Goal: Use online tool/utility

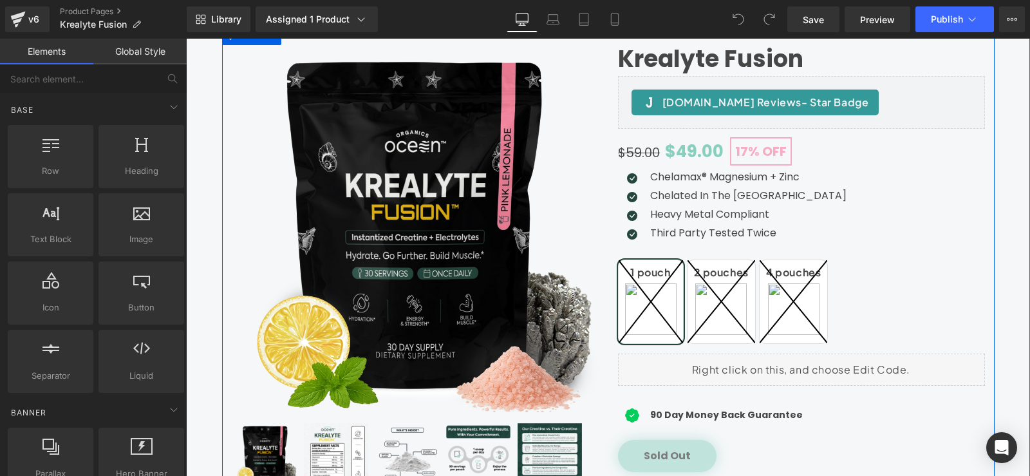
scroll to position [129, 0]
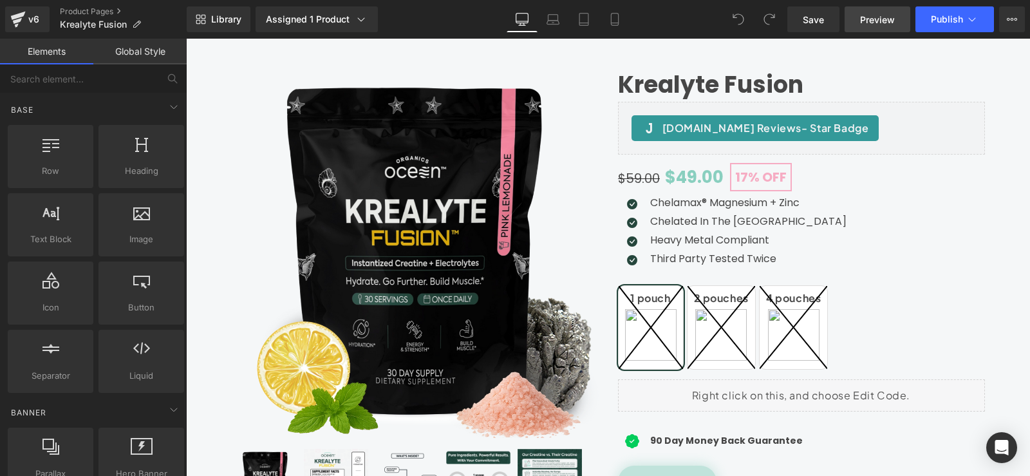
click at [889, 23] on span "Preview" at bounding box center [877, 20] width 35 height 14
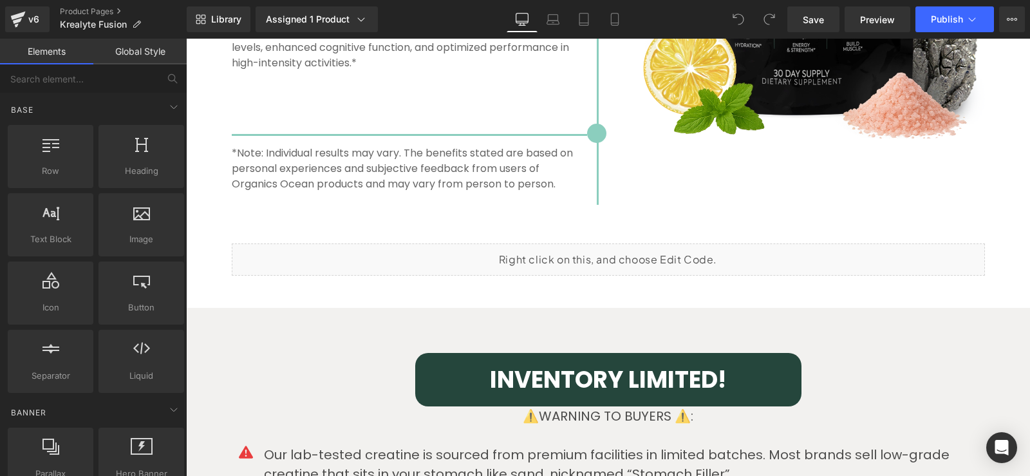
scroll to position [3091, 0]
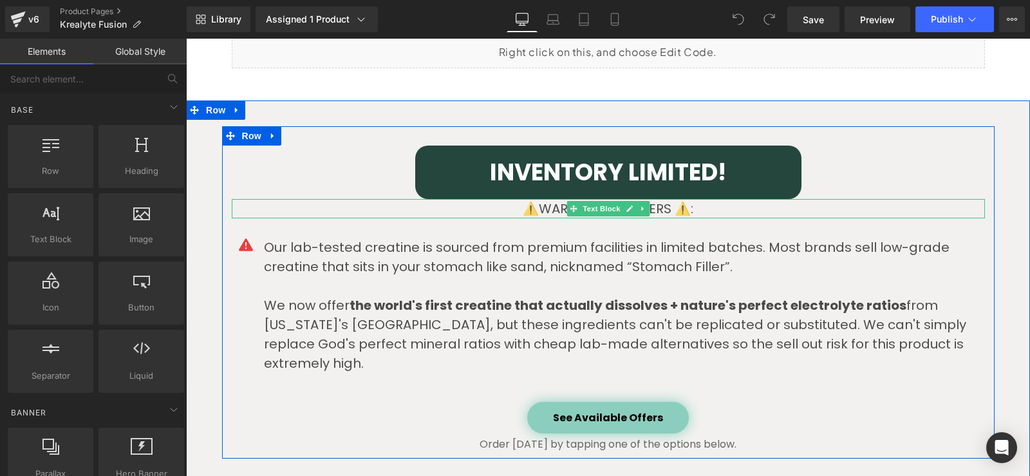
click at [527, 209] on p "⚠️WARNING TO BUYERS ⚠️:" at bounding box center [608, 208] width 753 height 19
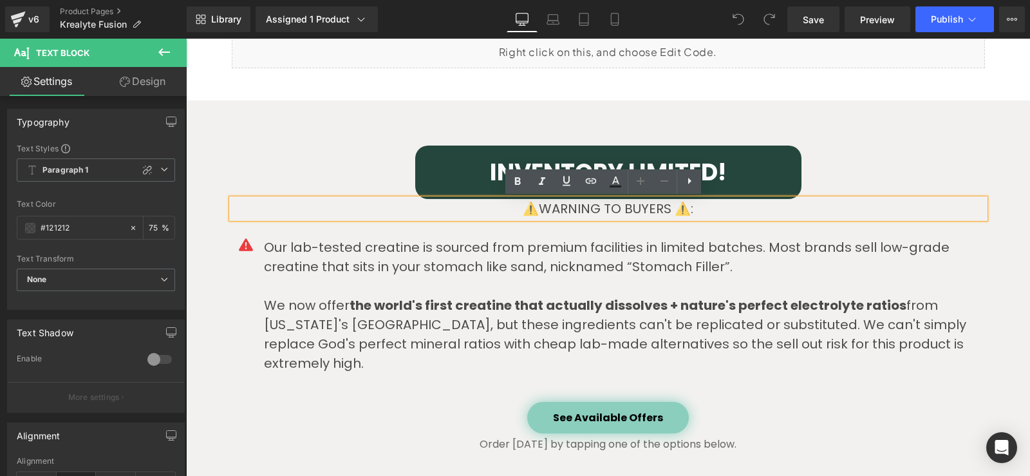
click at [535, 209] on p "⚠️WARNING TO BUYERS ⚠️:" at bounding box center [608, 208] width 753 height 19
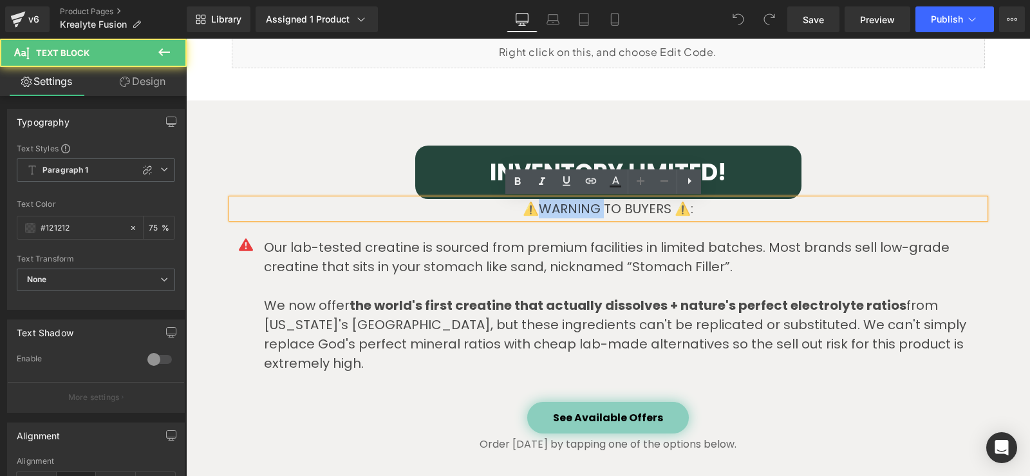
click at [535, 209] on p "⚠️WARNING TO BUYERS ⚠️:" at bounding box center [608, 208] width 753 height 19
click at [534, 207] on p "⚠️WARNING TO BUYERS ⚠️:" at bounding box center [608, 208] width 753 height 19
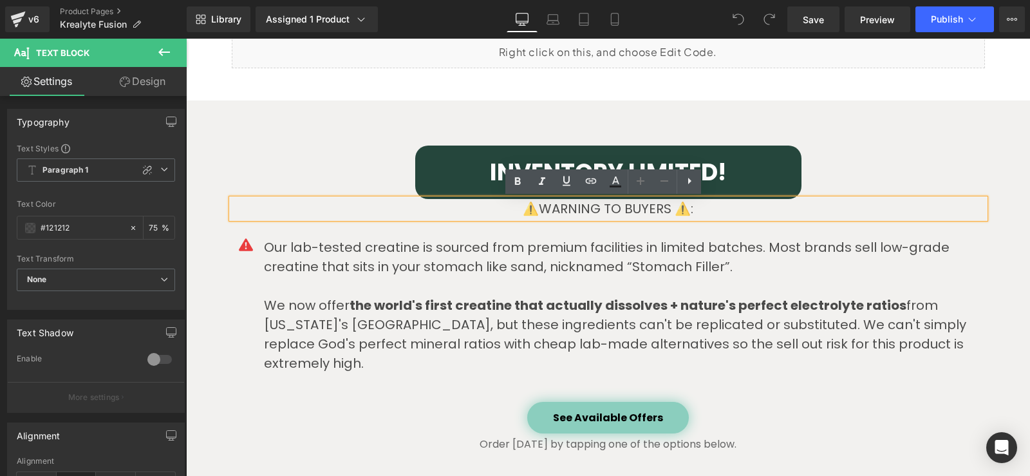
click at [523, 212] on p "⚠️WARNING TO BUYERS ⚠️:" at bounding box center [608, 208] width 753 height 19
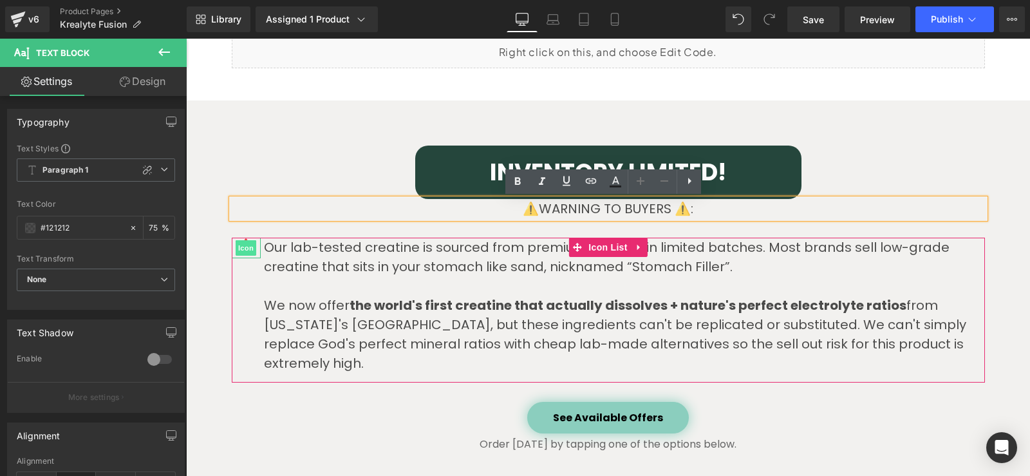
click at [248, 249] on span "Icon" at bounding box center [246, 247] width 21 height 15
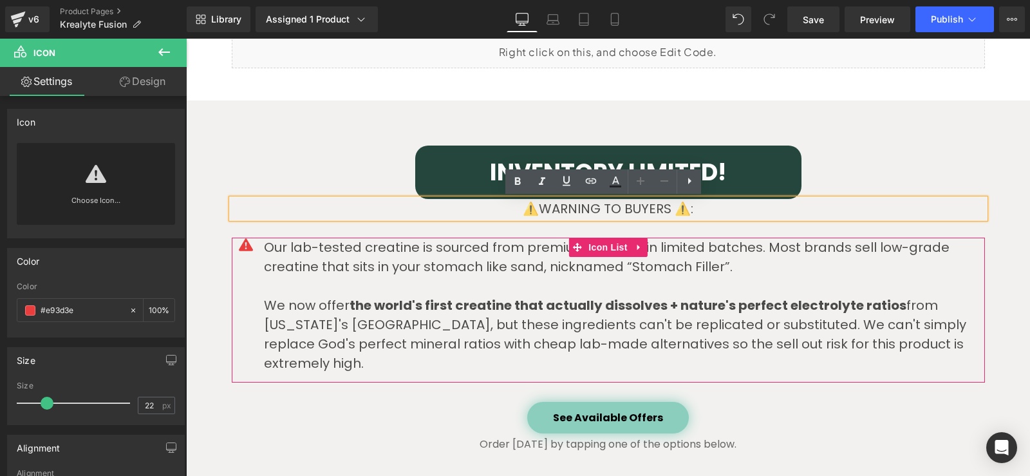
click at [294, 261] on p "Our lab-tested creatine is sourced from premium facilities in limited batches. …" at bounding box center [624, 257] width 721 height 39
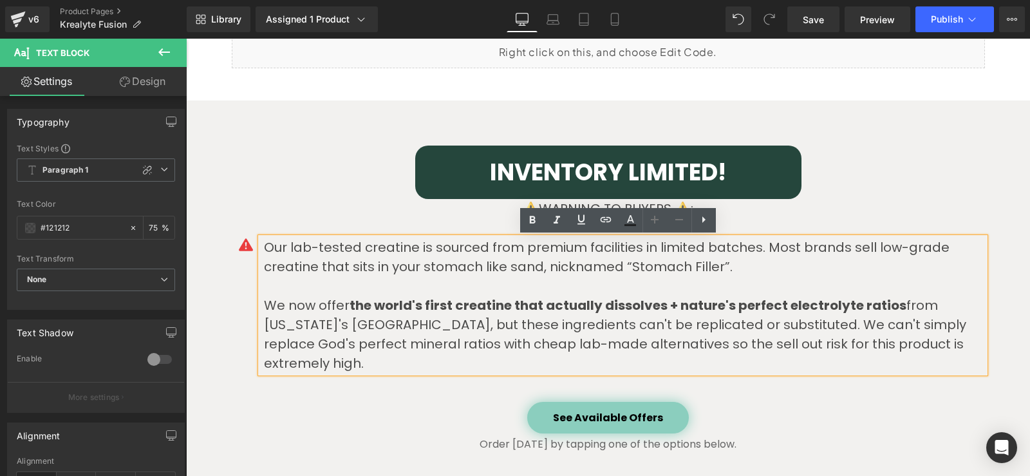
click at [331, 267] on p "Our lab-tested creatine is sourced from premium facilities in limited batches. …" at bounding box center [624, 257] width 721 height 39
click at [238, 271] on div "Our lab-tested creatine is sourced from premium facilities in limited batches. …" at bounding box center [608, 305] width 753 height 135
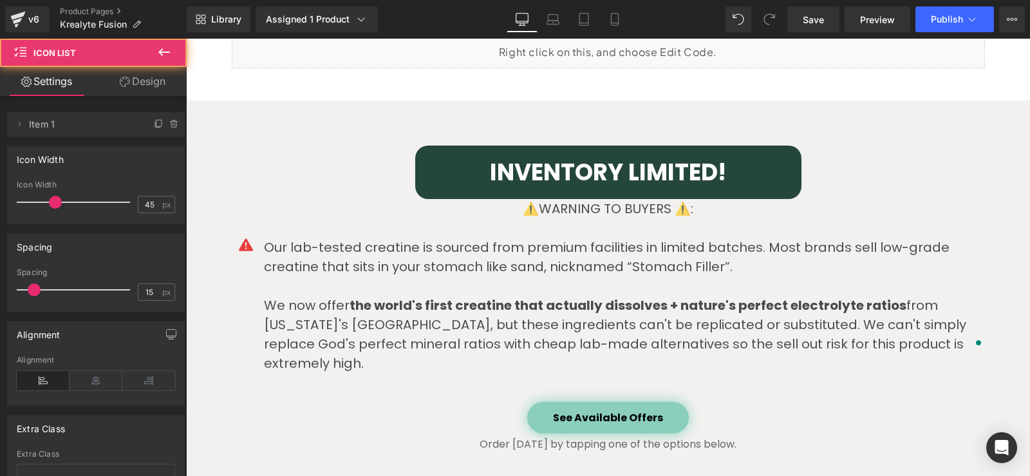
click at [274, 259] on p "Our lab-tested creatine is sourced from premium facilities in limited batches. …" at bounding box center [624, 257] width 721 height 39
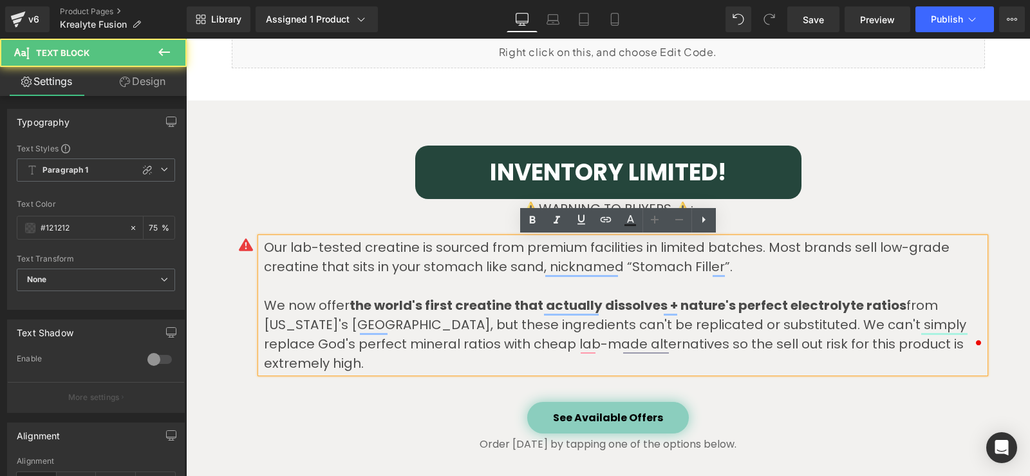
click at [264, 250] on p "Our lab-tested creatine is sourced from premium facilities in limited batches. …" at bounding box center [624, 257] width 721 height 39
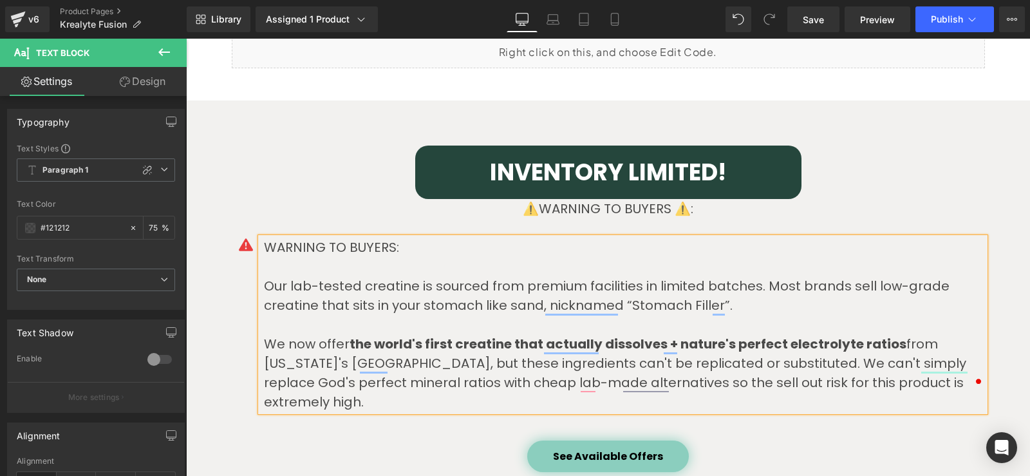
click at [232, 274] on div "WARNING TO BUYERS: Our lab-tested creatine is sourced from premium facilities i…" at bounding box center [608, 325] width 753 height 174
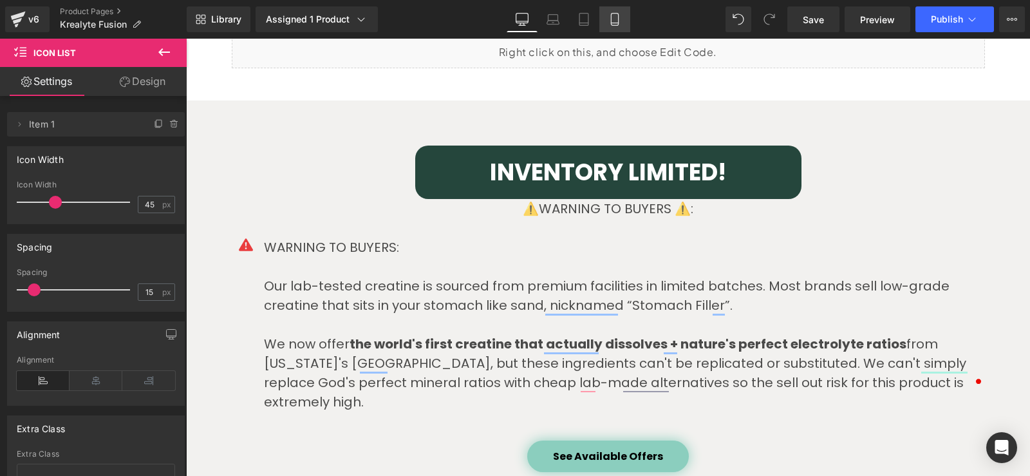
click at [614, 15] on icon at bounding box center [614, 19] width 13 height 13
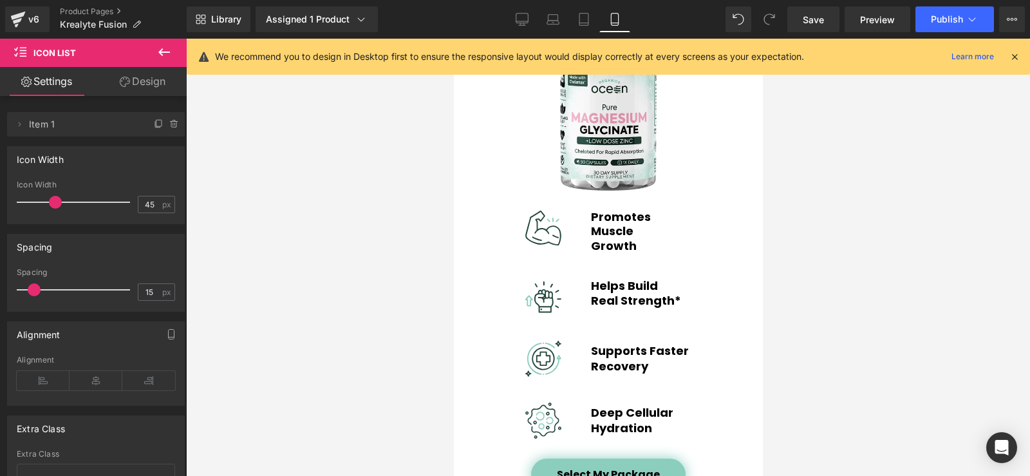
scroll to position [4674, 0]
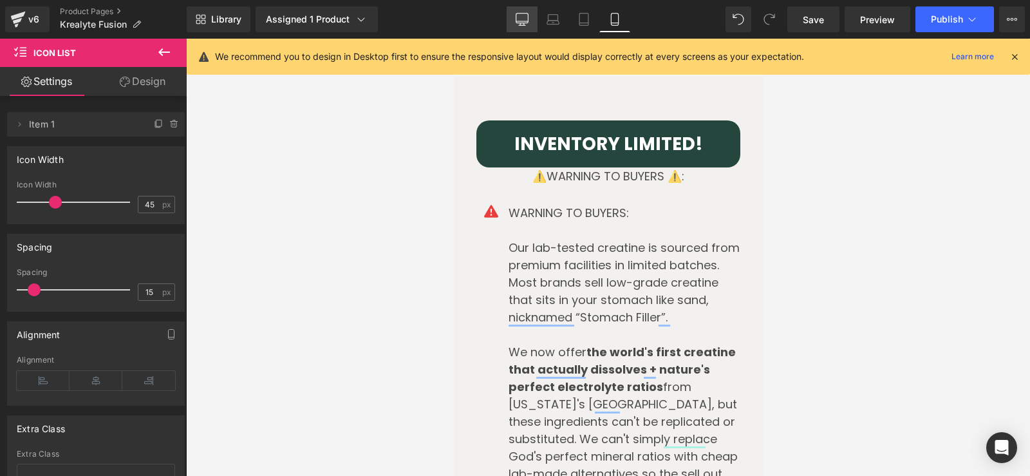
click at [522, 19] on icon at bounding box center [522, 19] width 13 height 13
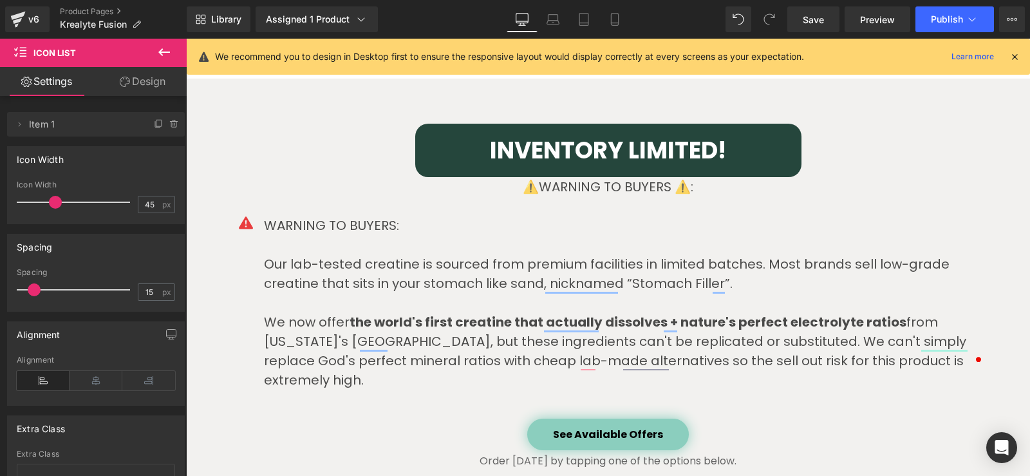
scroll to position [3142, 0]
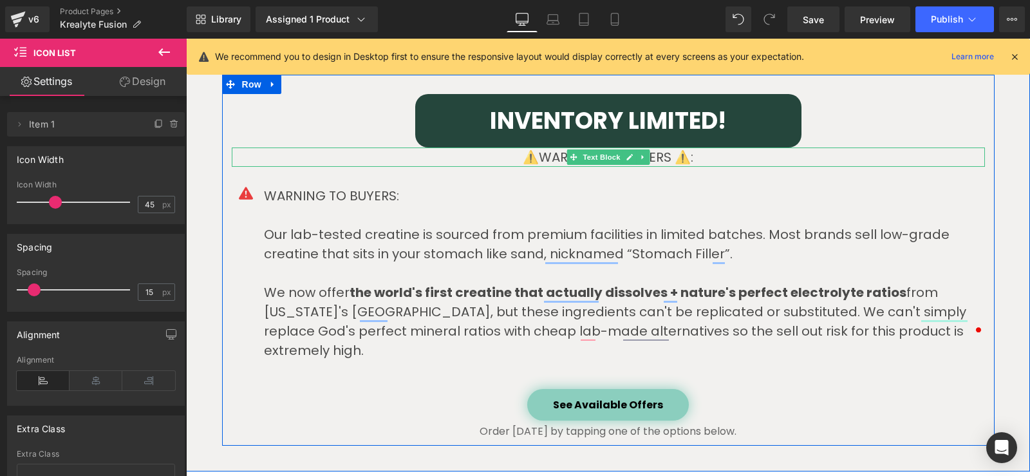
click at [688, 156] on p "⚠️WARNING TO BUYERS ⚠️:" at bounding box center [608, 156] width 753 height 19
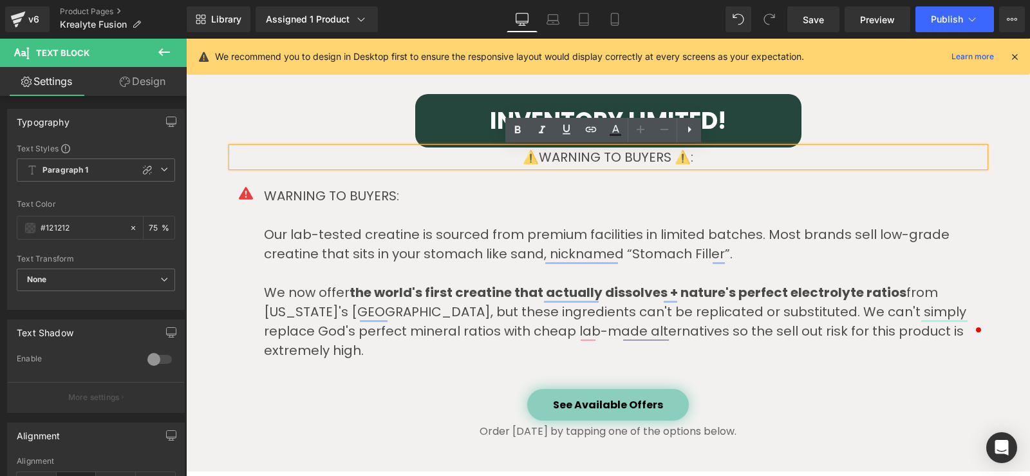
click at [495, 209] on p "To enrich screen reader interactions, please activate Accessibility in Grammarl…" at bounding box center [624, 214] width 721 height 19
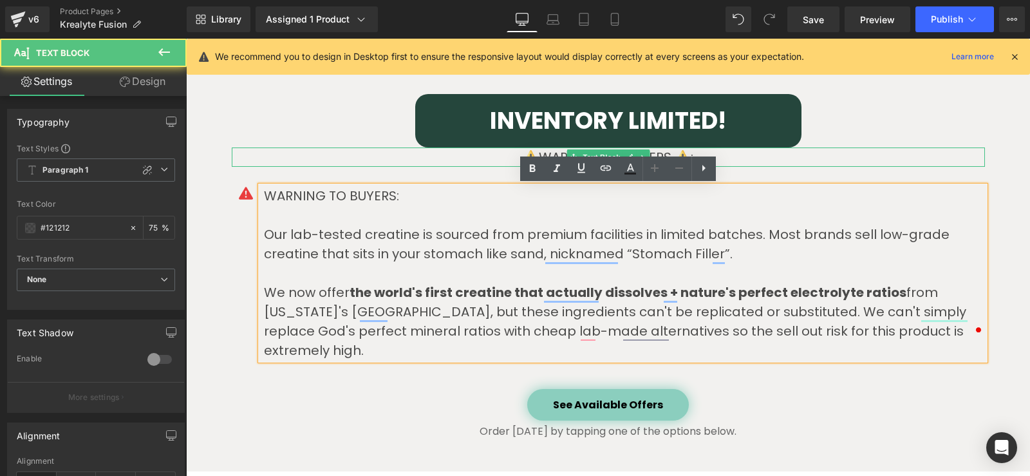
click at [388, 156] on p "⚠️WARNING TO BUYERS ⚠️:" at bounding box center [608, 156] width 753 height 19
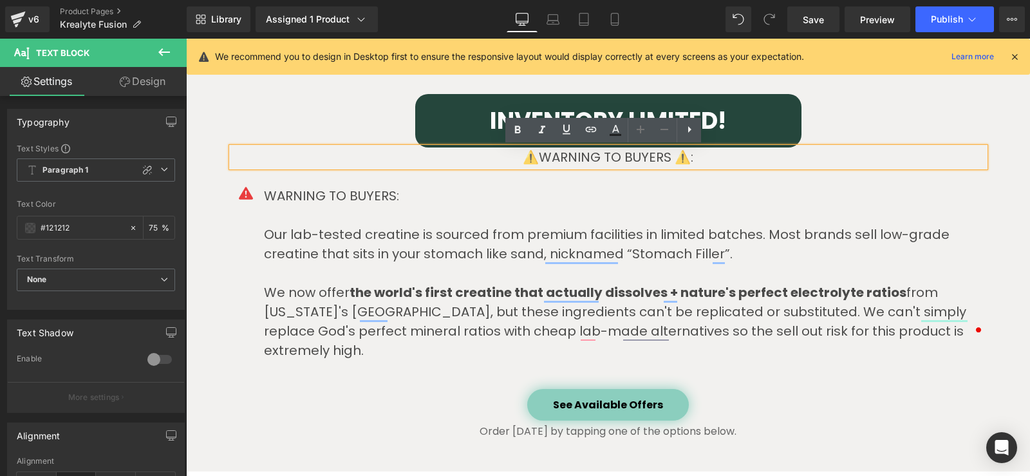
click at [227, 177] on div "INVENTORY LIMITED! Heading Row ⚠️WARNING TO BUYERS ⚠️: Text Block Icon WARNING …" at bounding box center [608, 266] width 773 height 345
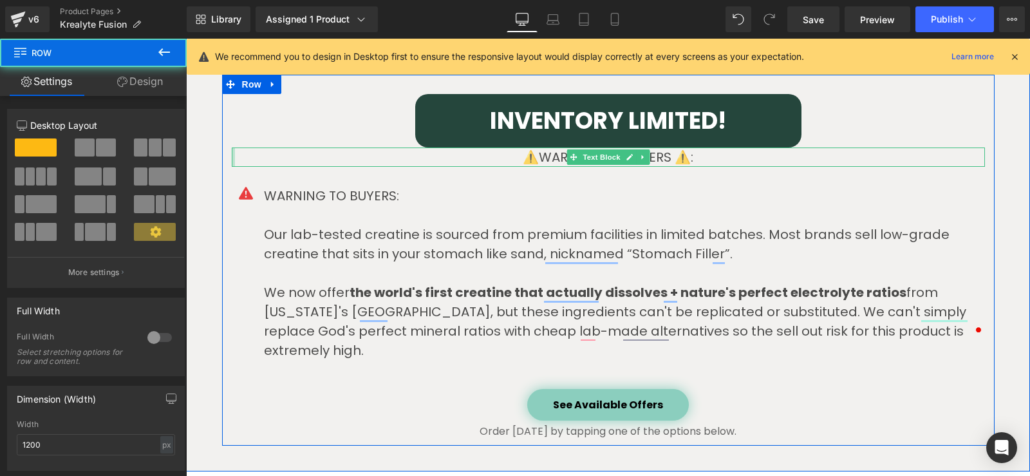
click at [232, 165] on div at bounding box center [233, 156] width 3 height 19
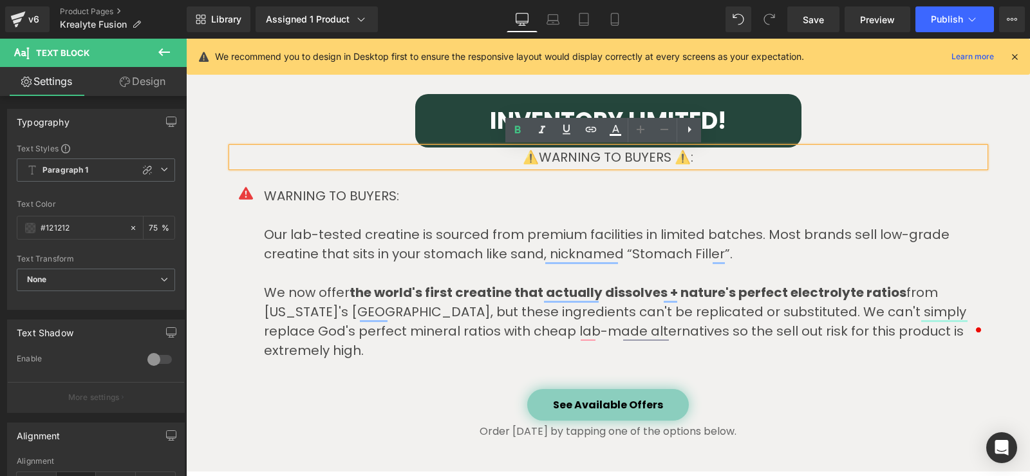
click at [834, 162] on p "⚠️WARNING TO BUYERS ⚠️:" at bounding box center [608, 156] width 753 height 19
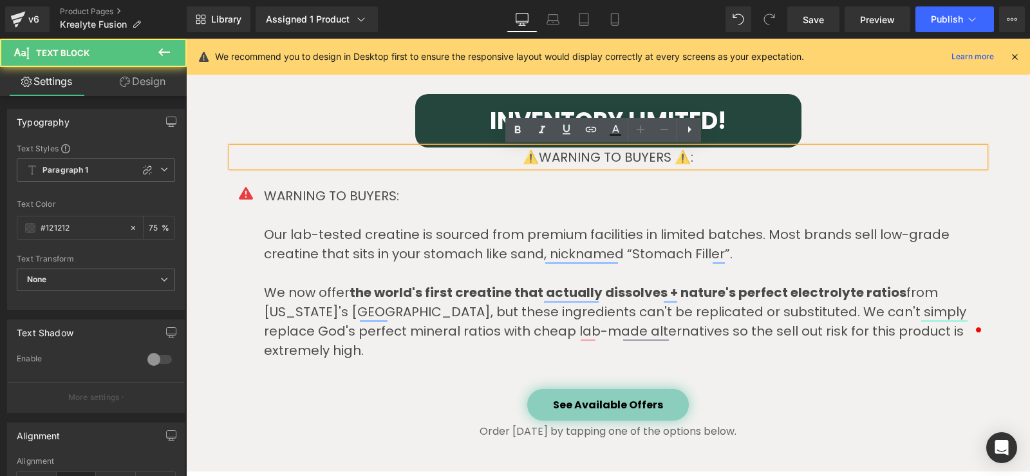
click at [847, 201] on p "WARNING TO BUYERS:" at bounding box center [624, 195] width 721 height 19
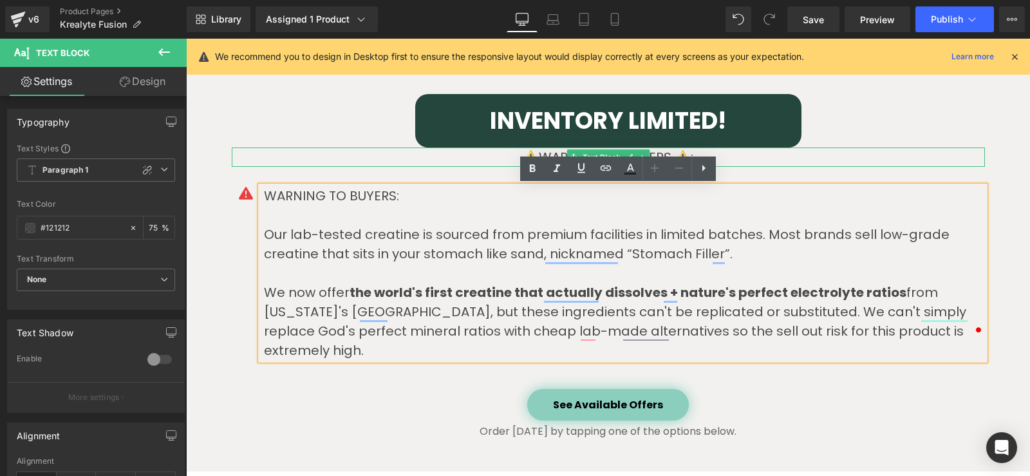
click at [964, 155] on p "⚠️WARNING TO BUYERS ⚠️:" at bounding box center [608, 156] width 753 height 19
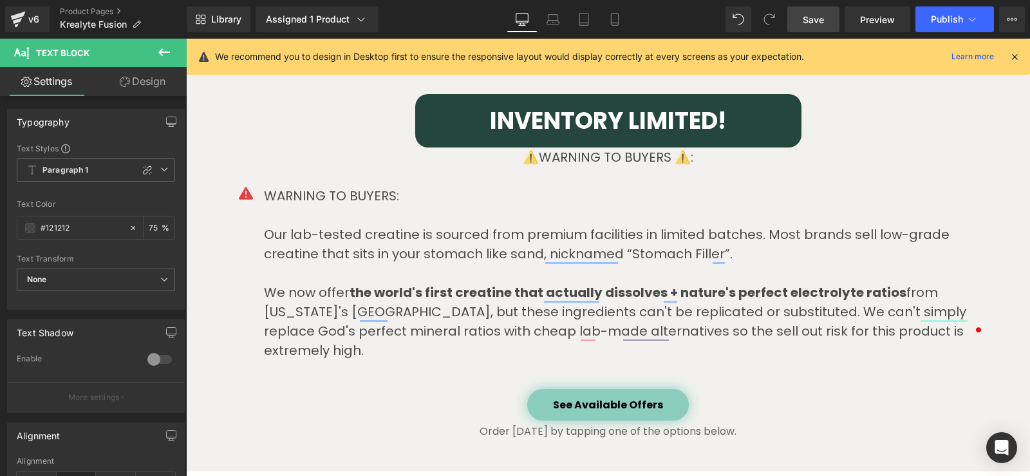
click at [815, 24] on span "Save" at bounding box center [813, 20] width 21 height 14
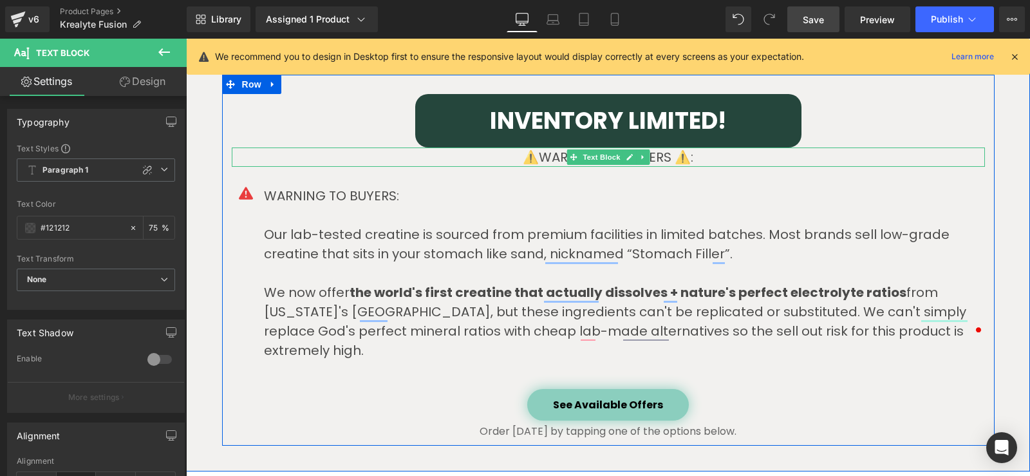
click at [476, 158] on p "⚠️WARNING TO BUYERS ⚠️:" at bounding box center [608, 156] width 753 height 19
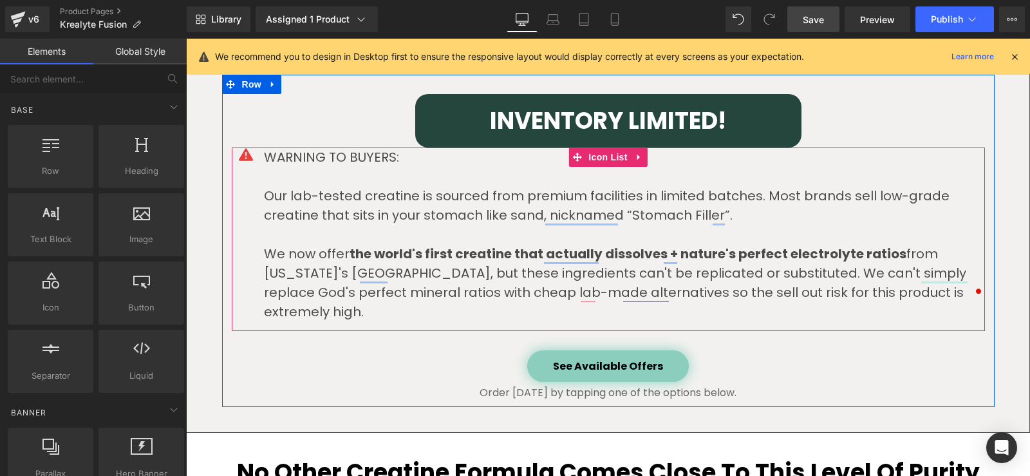
click at [238, 184] on div "WARNING TO BUYERS: Our lab-tested creatine is sourced from premium facilities i…" at bounding box center [608, 234] width 753 height 174
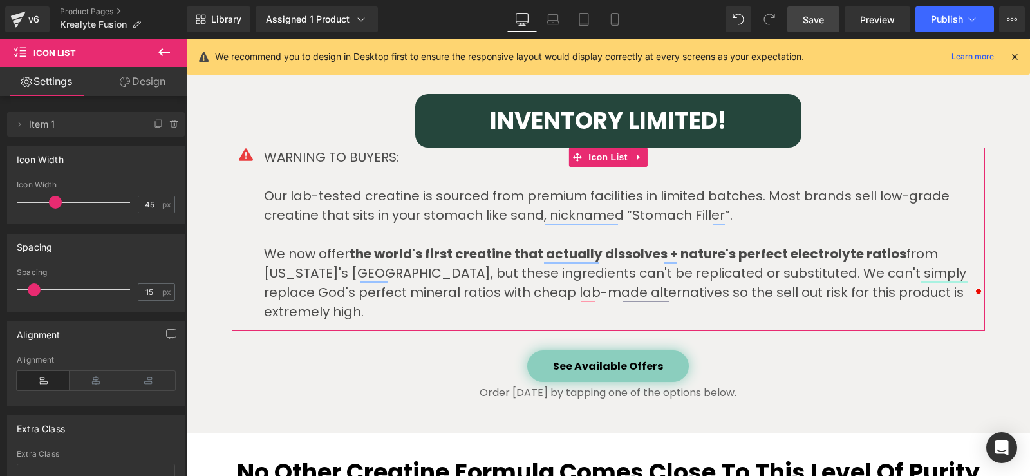
click at [144, 83] on link "Design" at bounding box center [142, 81] width 93 height 29
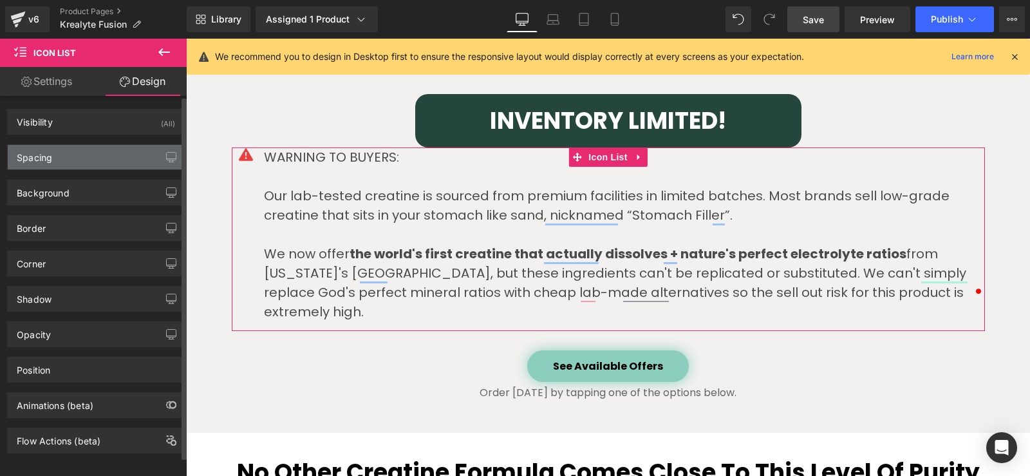
click at [68, 153] on div "Spacing" at bounding box center [96, 157] width 176 height 24
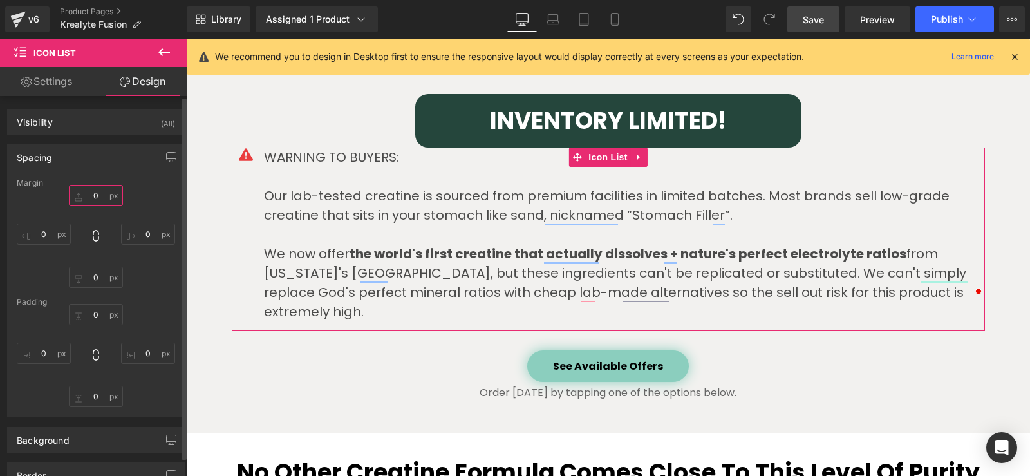
click at [92, 198] on input "text" at bounding box center [96, 195] width 54 height 21
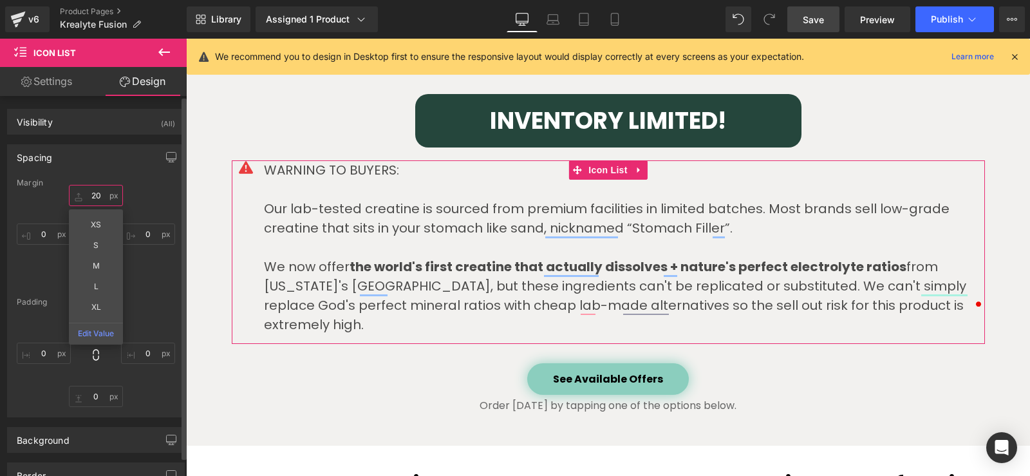
drag, startPoint x: 95, startPoint y: 200, endPoint x: 102, endPoint y: 198, distance: 8.0
click at [102, 198] on input "20" at bounding box center [96, 195] width 54 height 21
click at [100, 199] on input "20" at bounding box center [96, 195] width 54 height 21
click at [99, 196] on input "20" at bounding box center [96, 195] width 54 height 21
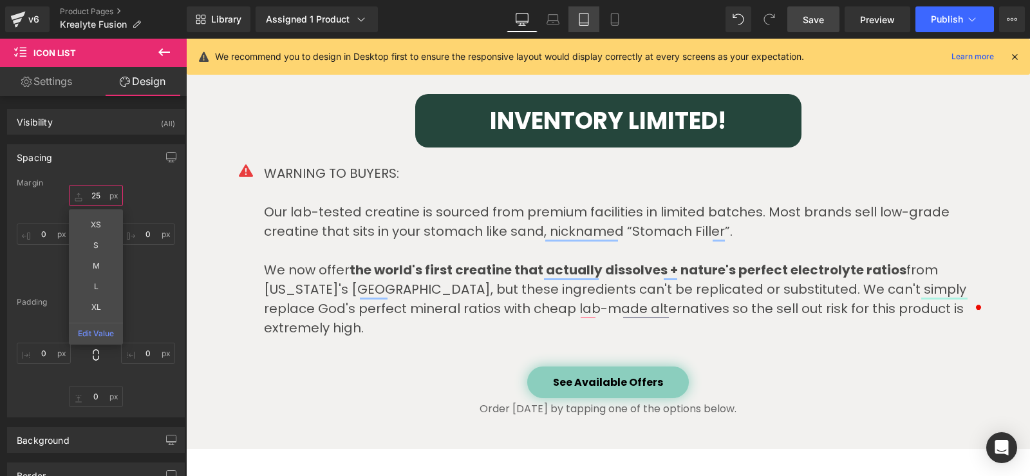
type input "25"
click at [589, 17] on icon at bounding box center [584, 19] width 13 height 13
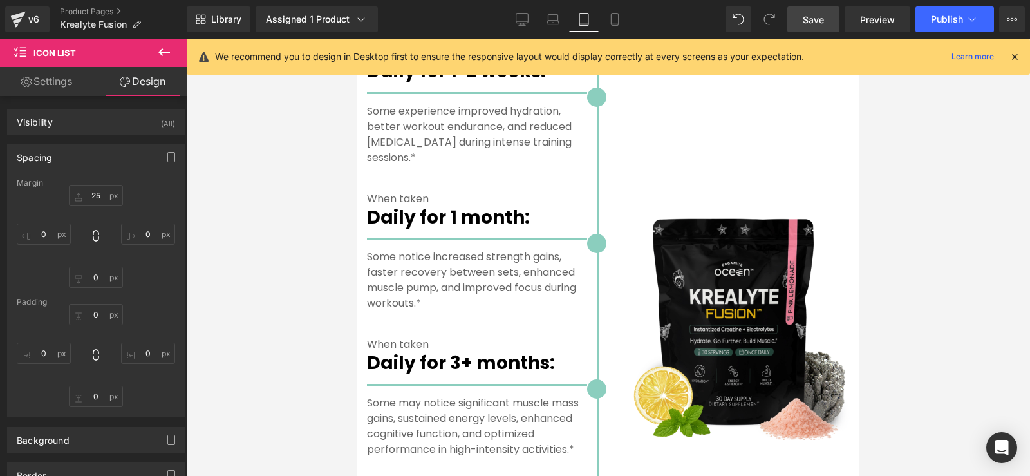
scroll to position [3796, 0]
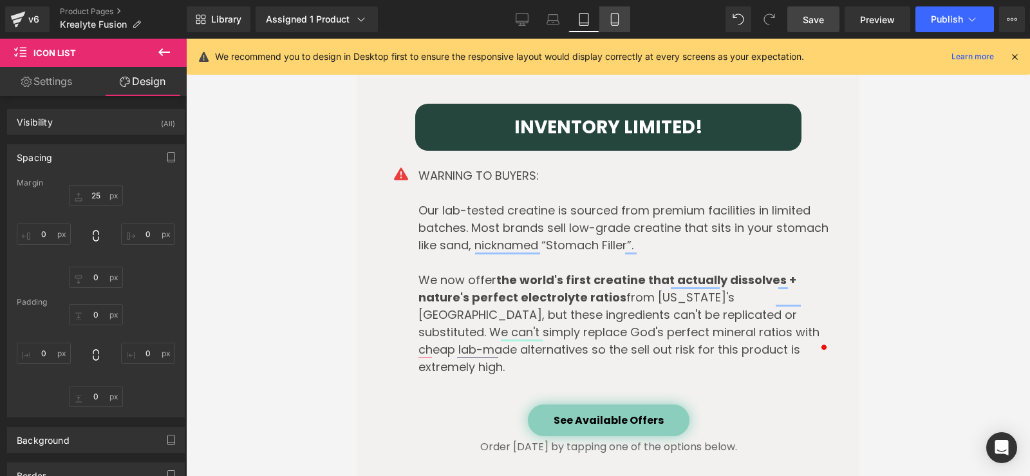
click at [614, 29] on link "Mobile" at bounding box center [614, 19] width 31 height 26
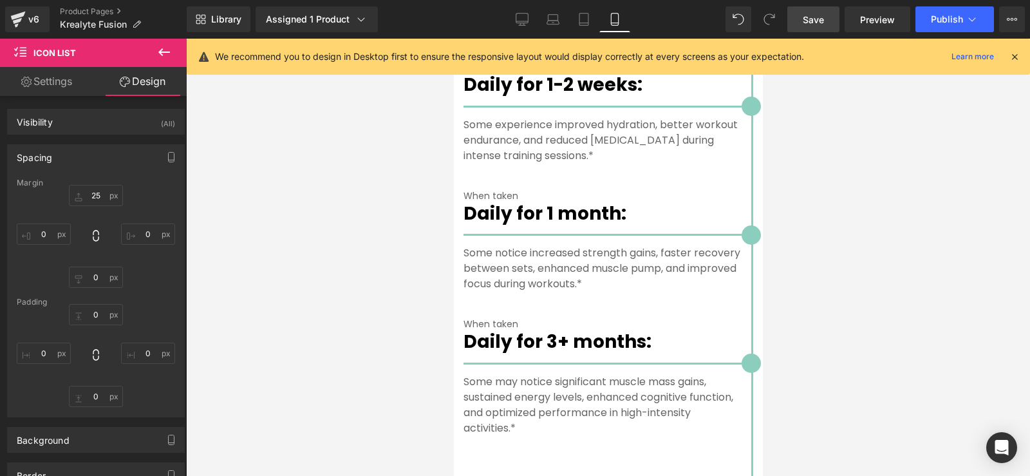
scroll to position [4676, 0]
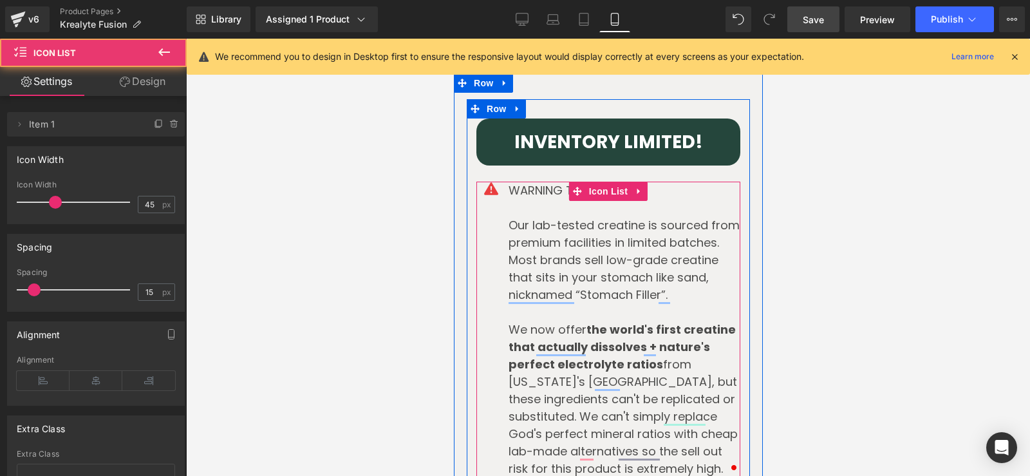
click at [476, 216] on div "WARNING TO BUYERS: Our lab-tested creatine is sourced from premium facilities i…" at bounding box center [608, 330] width 264 height 296
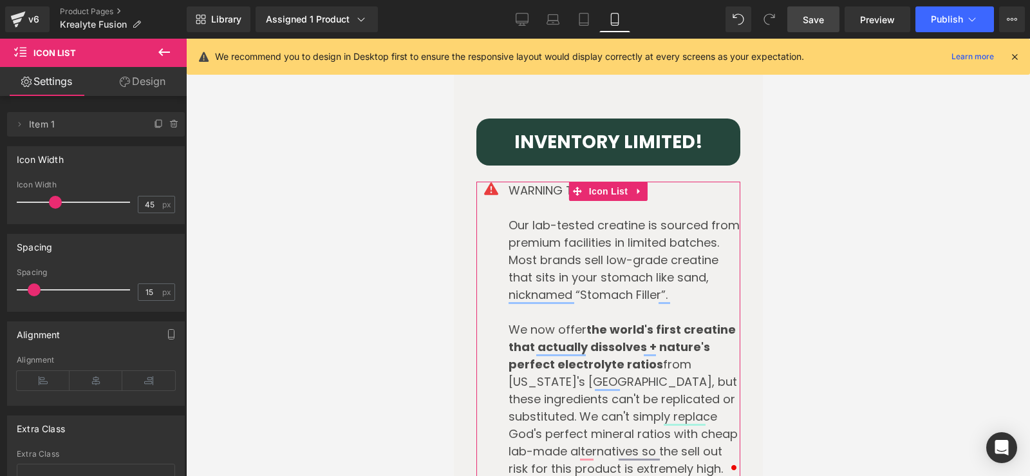
click at [156, 82] on link "Design" at bounding box center [142, 81] width 93 height 29
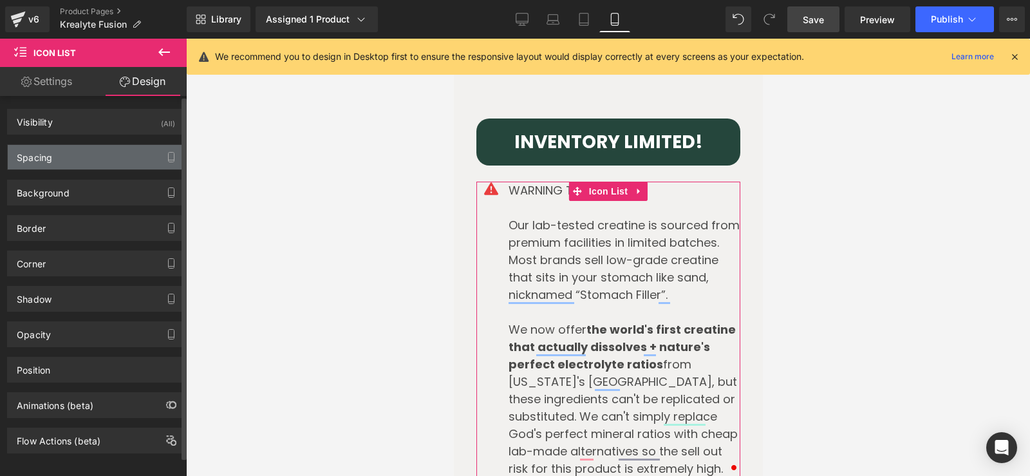
click at [43, 158] on div "Spacing" at bounding box center [34, 154] width 35 height 18
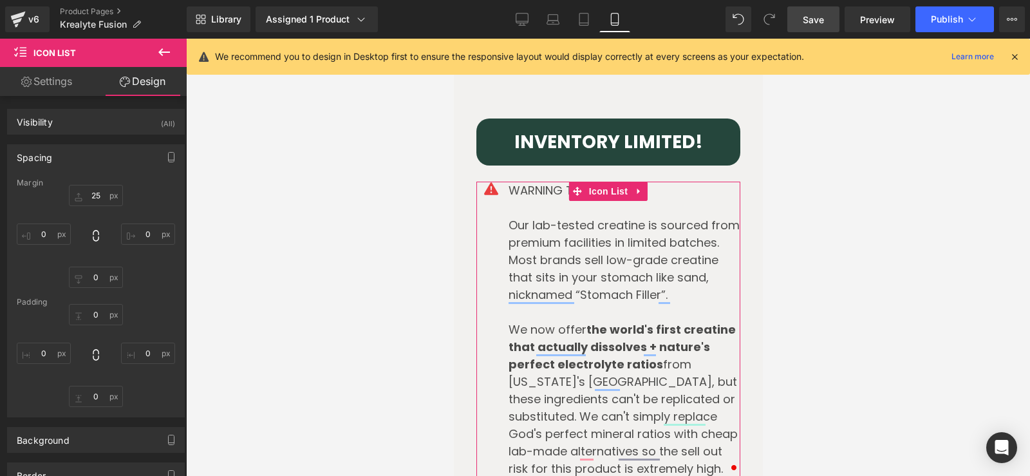
click at [37, 75] on link "Settings" at bounding box center [46, 81] width 93 height 29
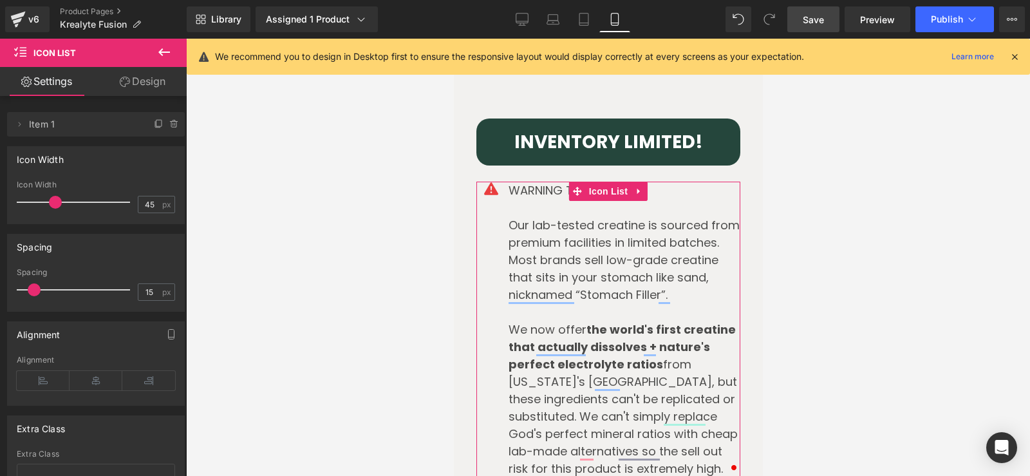
click at [143, 83] on link "Design" at bounding box center [142, 81] width 93 height 29
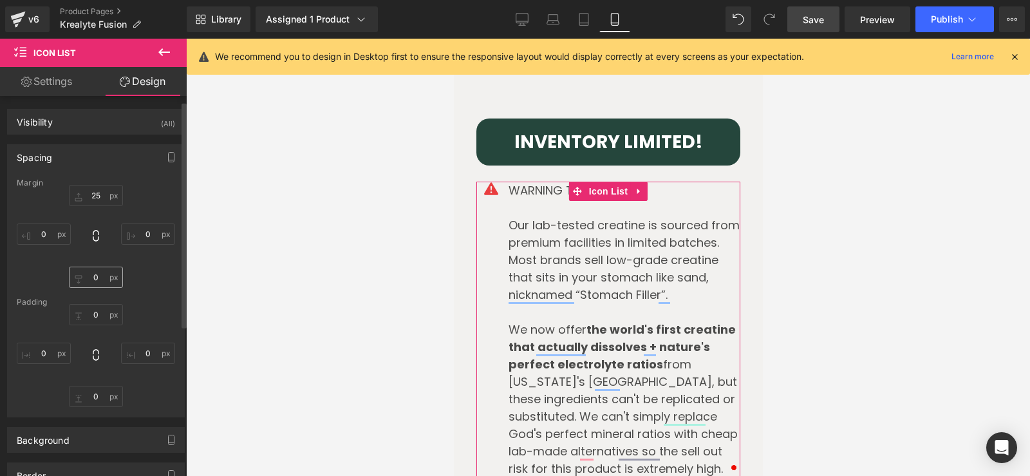
scroll to position [64, 0]
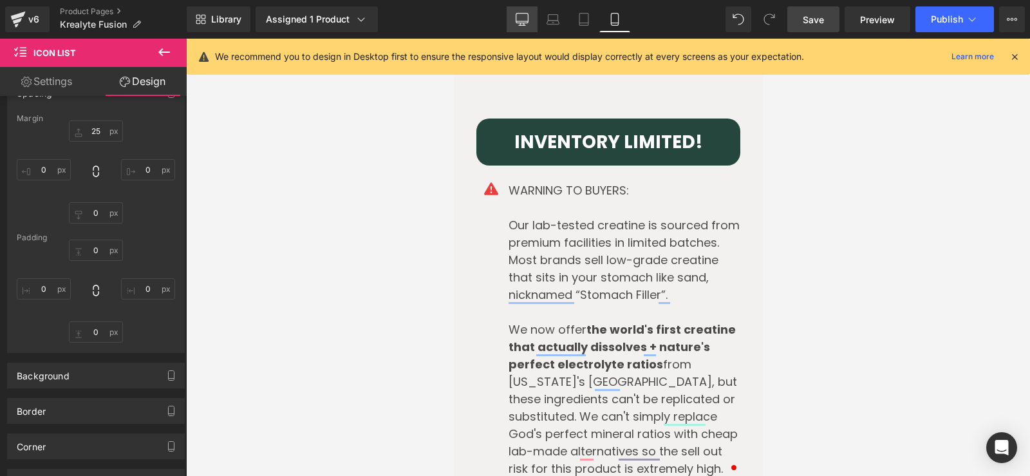
click at [523, 15] on icon at bounding box center [522, 19] width 13 height 13
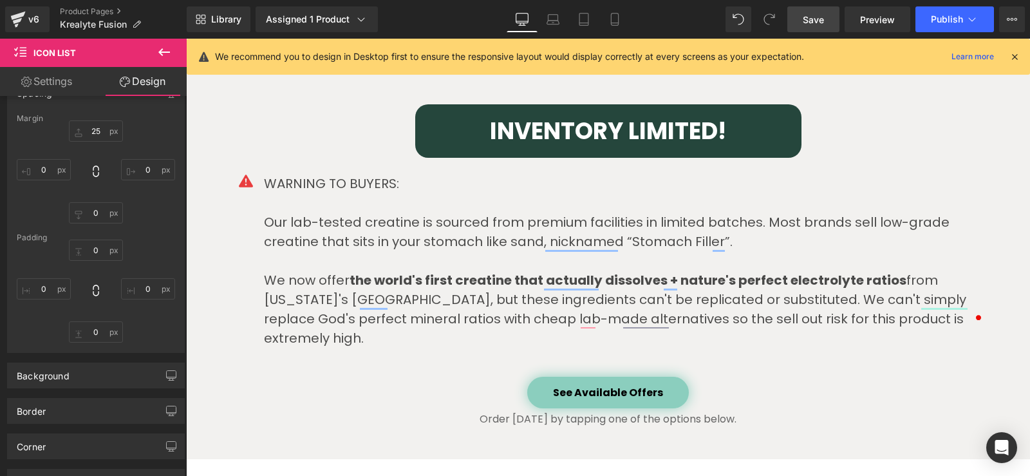
scroll to position [3136, 0]
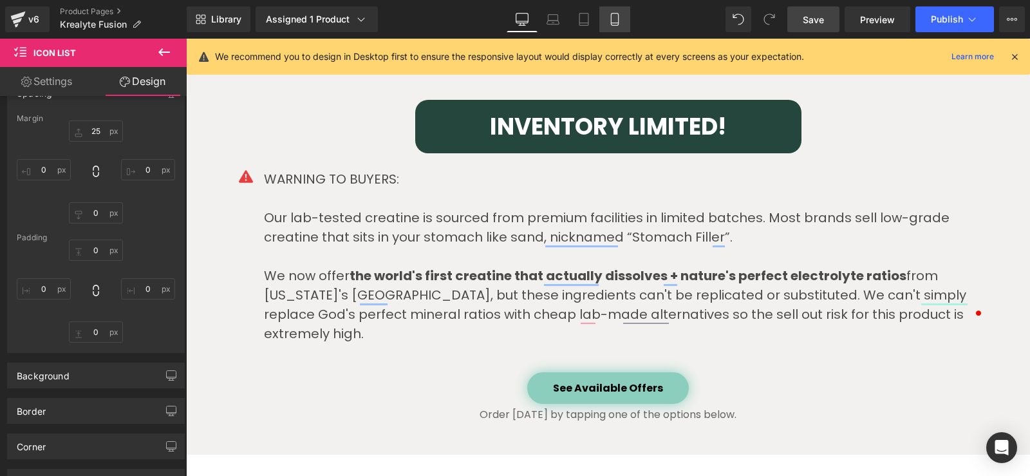
click at [609, 18] on icon at bounding box center [614, 19] width 13 height 13
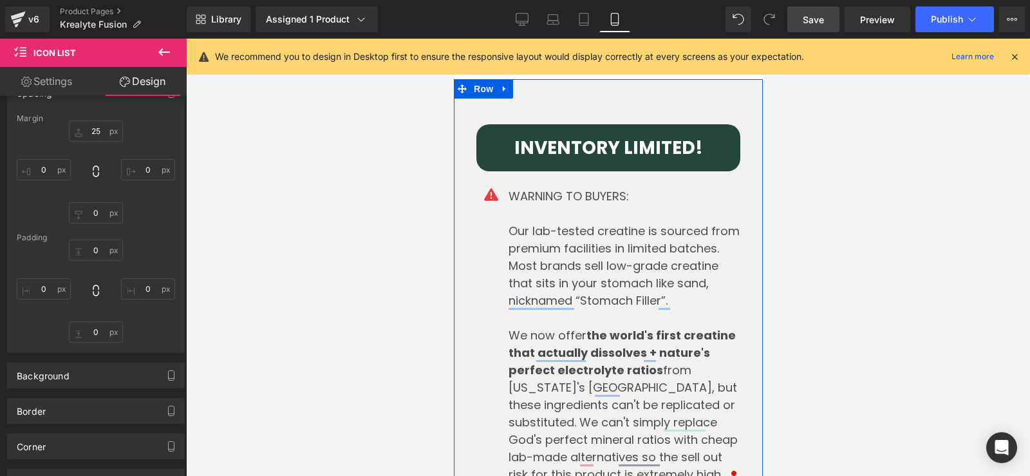
scroll to position [4606, 0]
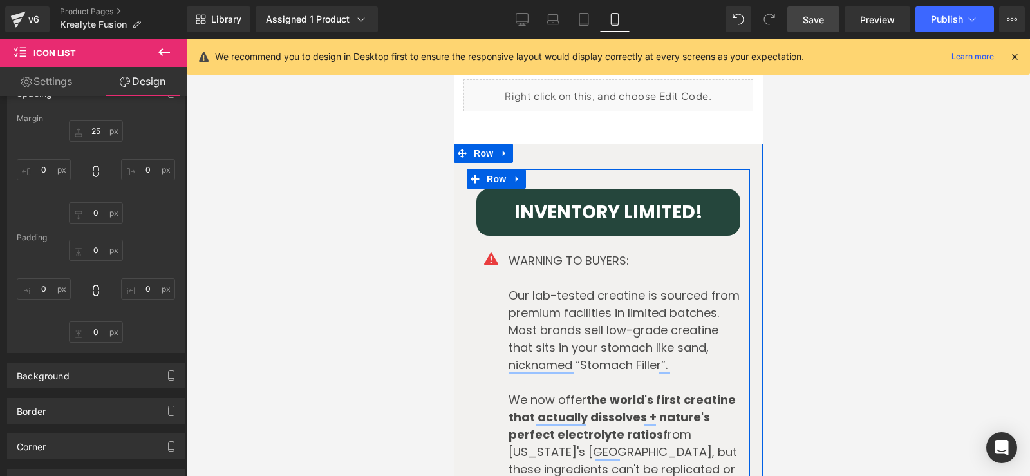
click at [552, 169] on div "INVENTORY LIMITED! Heading Row Icon WARNING TO BUYERS: Our lab-tested creatine …" at bounding box center [607, 401] width 283 height 464
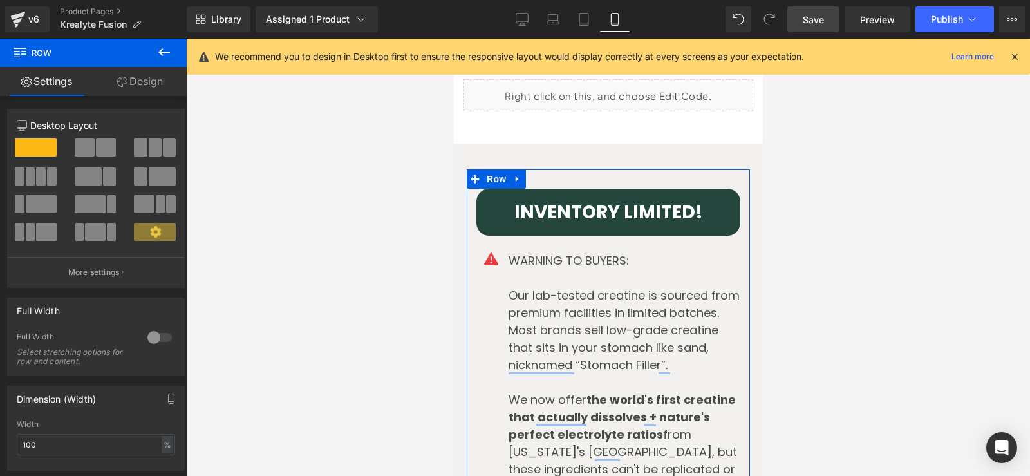
click at [140, 82] on link "Design" at bounding box center [139, 81] width 93 height 29
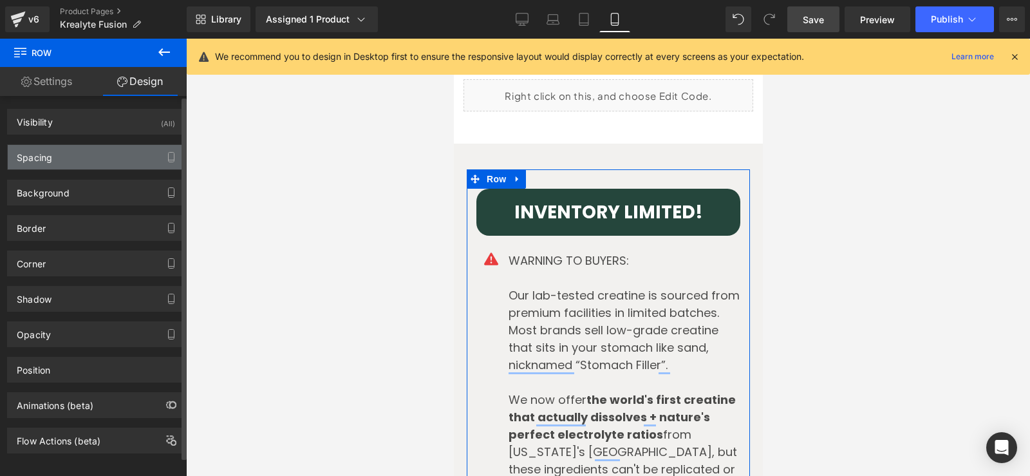
click at [56, 165] on div "Spacing" at bounding box center [96, 157] width 176 height 24
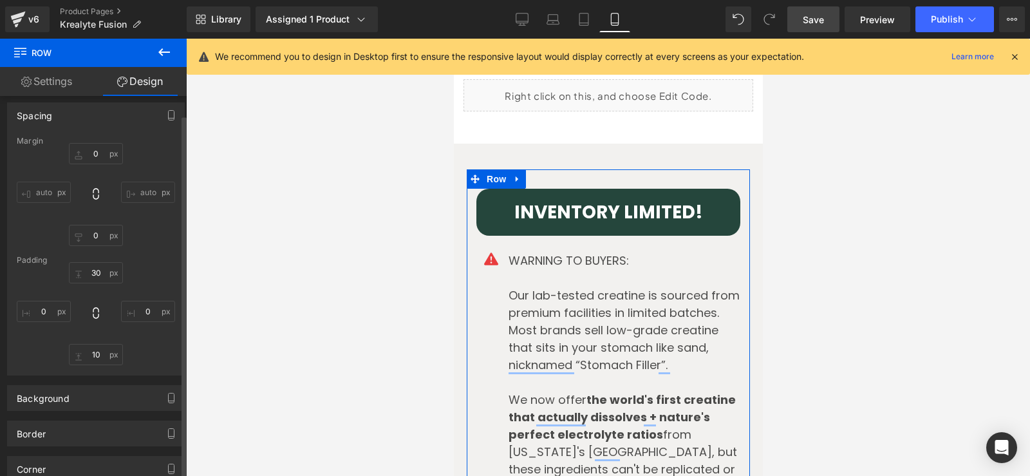
scroll to position [64, 0]
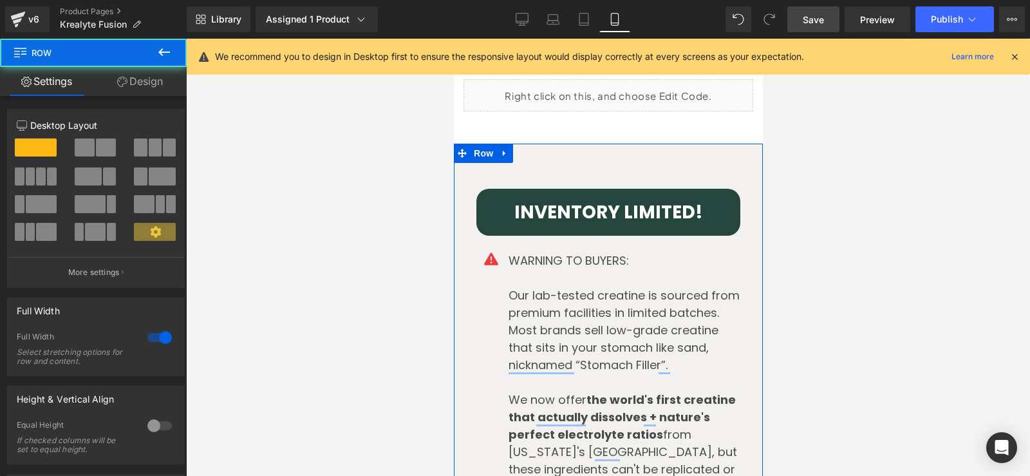
click at [579, 144] on div "INVENTORY LIMITED! Heading Row Icon WARNING TO BUYERS: Our lab-tested creatine …" at bounding box center [607, 402] width 309 height 516
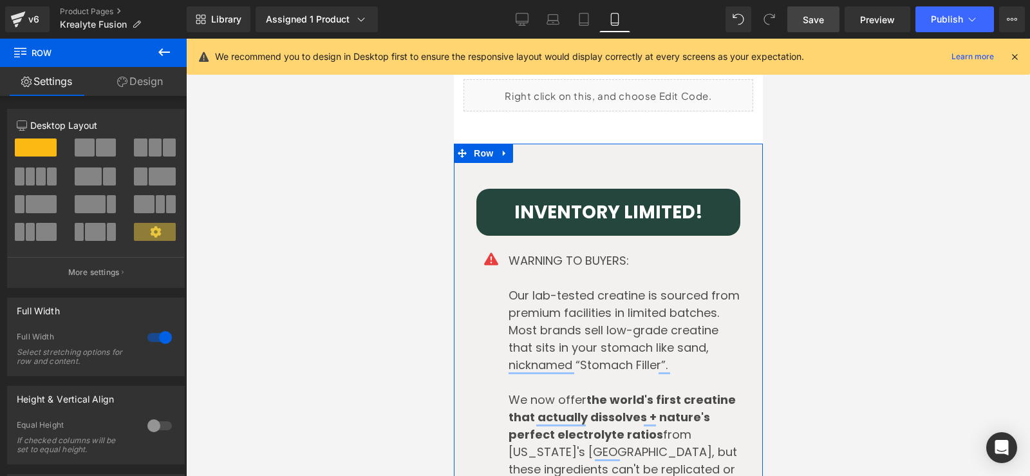
click at [149, 83] on link "Design" at bounding box center [139, 81] width 93 height 29
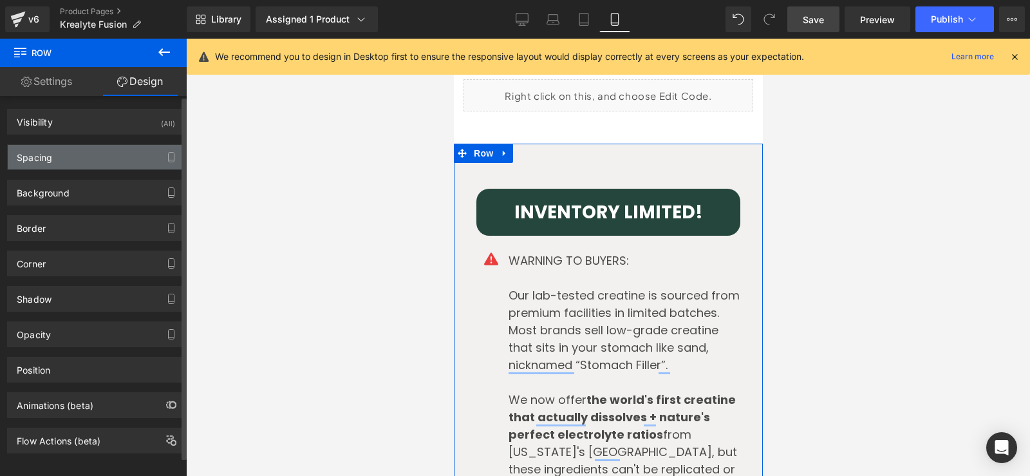
click at [60, 159] on div "Spacing" at bounding box center [96, 157] width 176 height 24
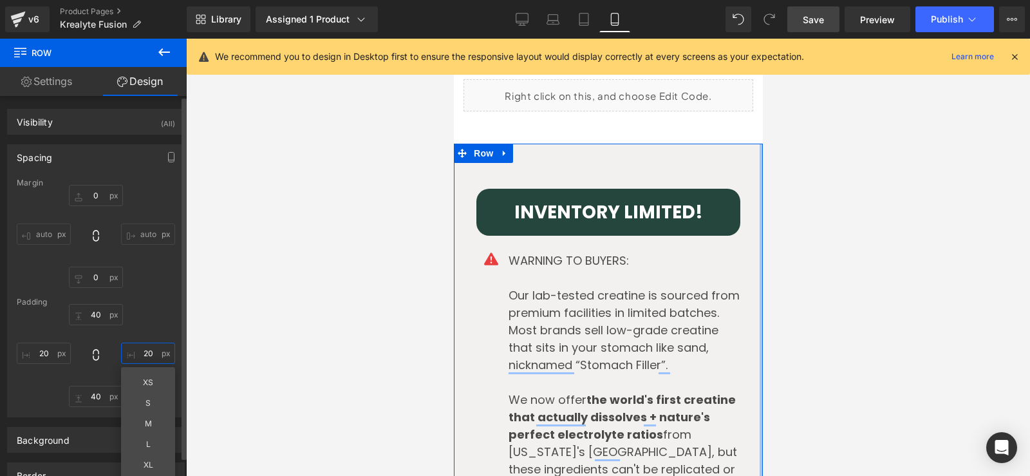
click at [144, 355] on input "text" at bounding box center [148, 353] width 54 height 21
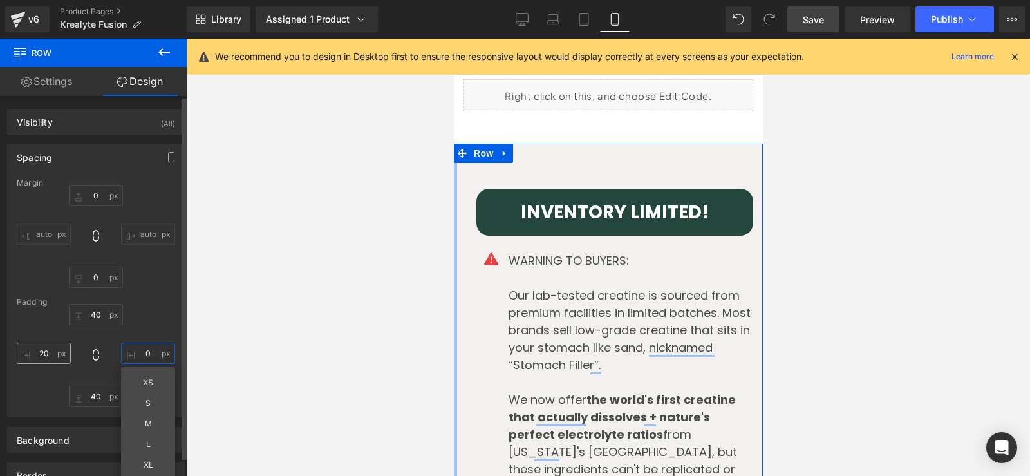
type input "0"
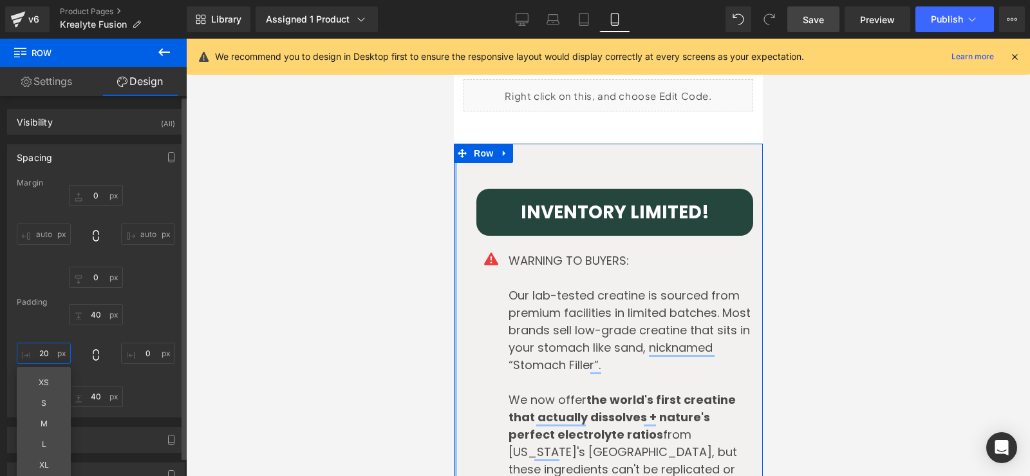
click at [42, 355] on input "text" at bounding box center [44, 353] width 54 height 21
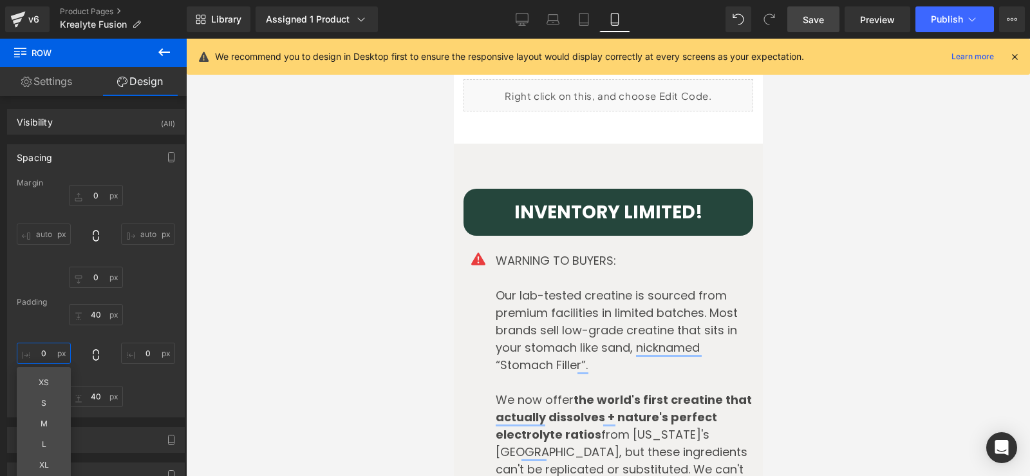
type input "0"
drag, startPoint x: 824, startPoint y: 23, endPoint x: 697, endPoint y: 6, distance: 128.6
click at [824, 23] on span "Save" at bounding box center [813, 20] width 21 height 14
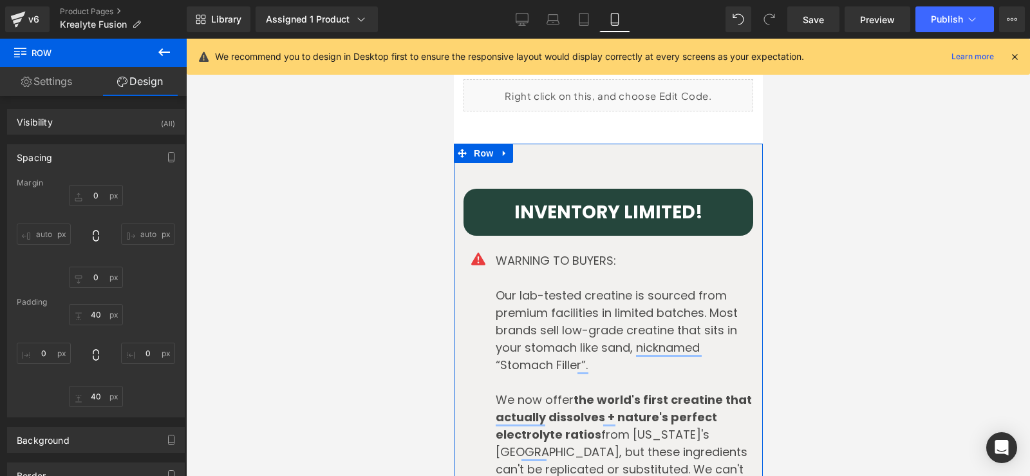
click at [511, 144] on div "INVENTORY LIMITED! Heading Row Icon WARNING TO BUYERS: Our lab-tested creatine …" at bounding box center [607, 402] width 309 height 516
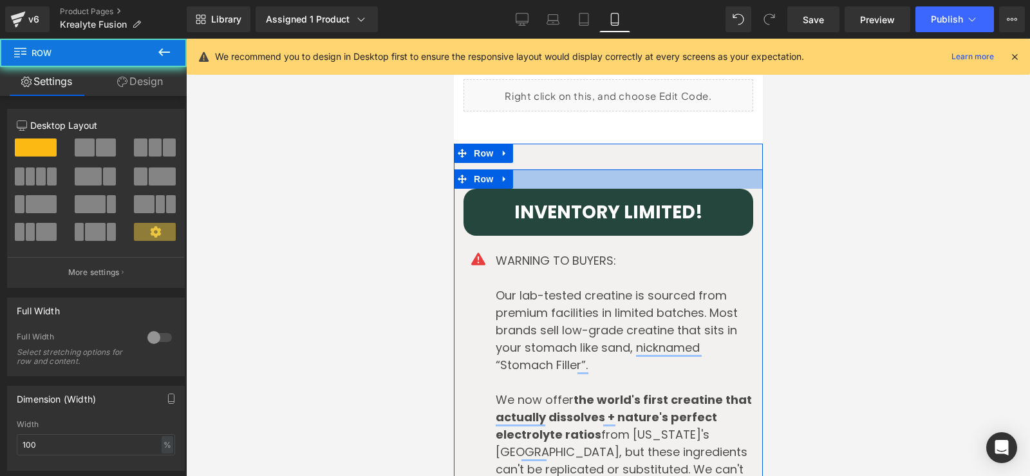
click at [511, 169] on div at bounding box center [607, 178] width 309 height 19
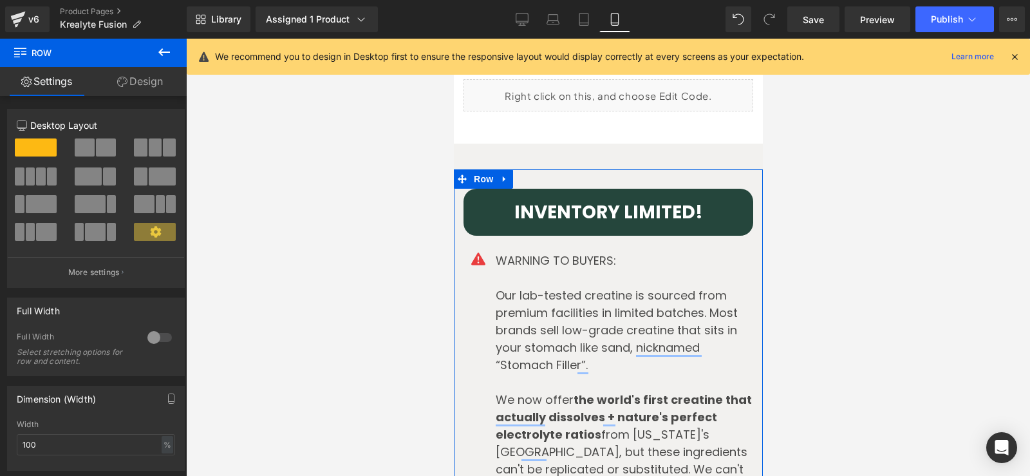
click at [153, 91] on link "Design" at bounding box center [139, 81] width 93 height 29
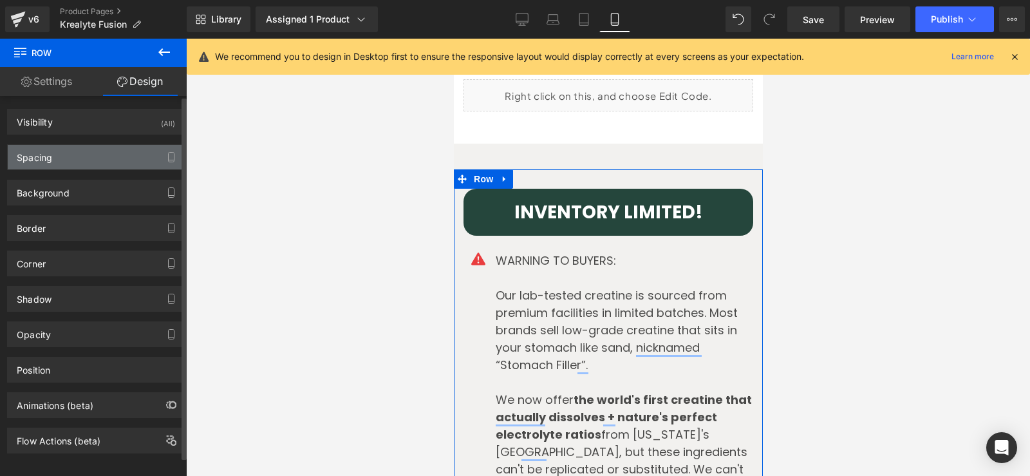
click at [58, 160] on div "Spacing" at bounding box center [96, 157] width 176 height 24
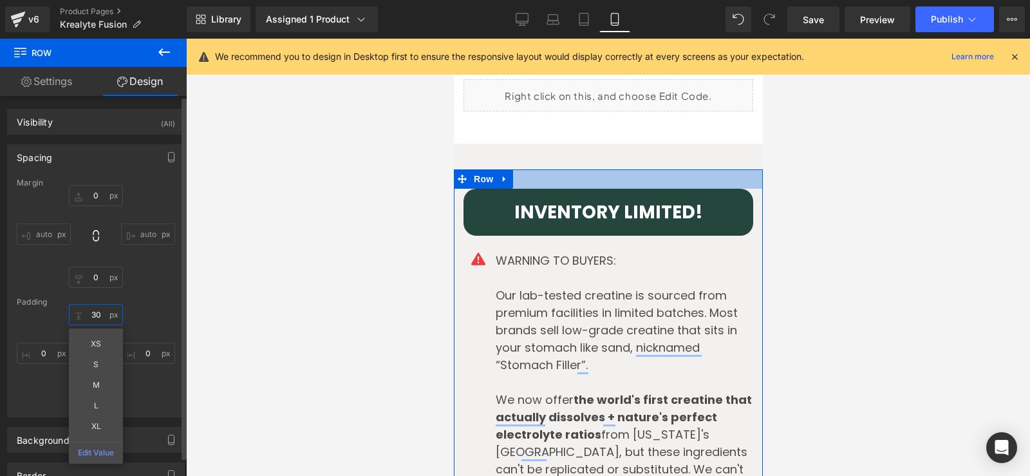
click at [97, 312] on input "text" at bounding box center [96, 314] width 54 height 21
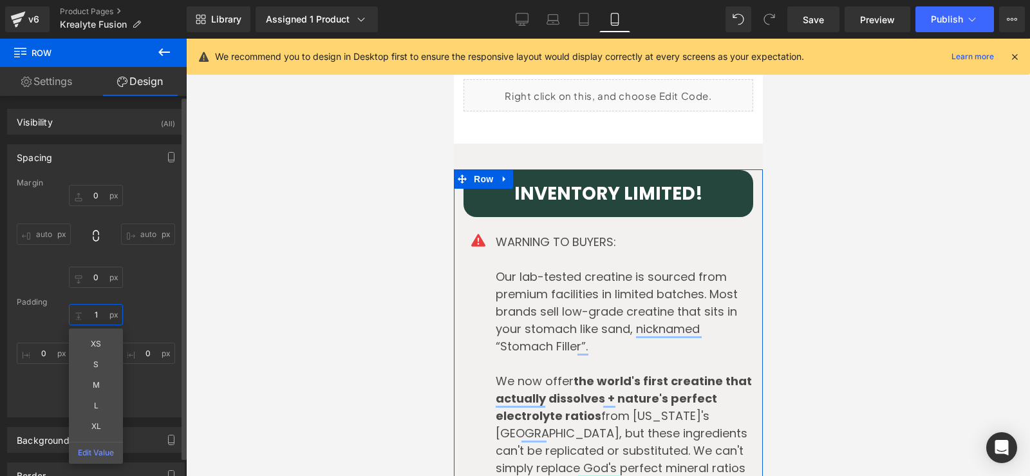
type input "10"
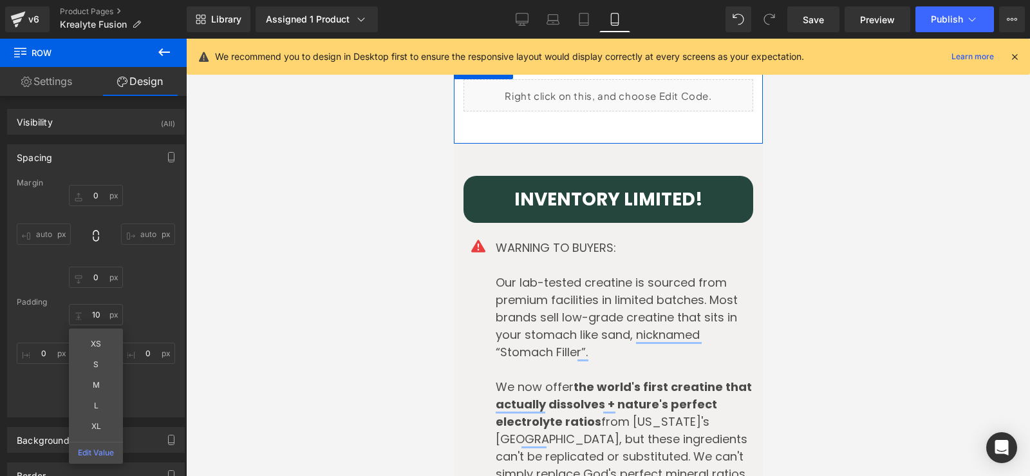
click at [572, 98] on div "Liquid Row" at bounding box center [607, 102] width 309 height 84
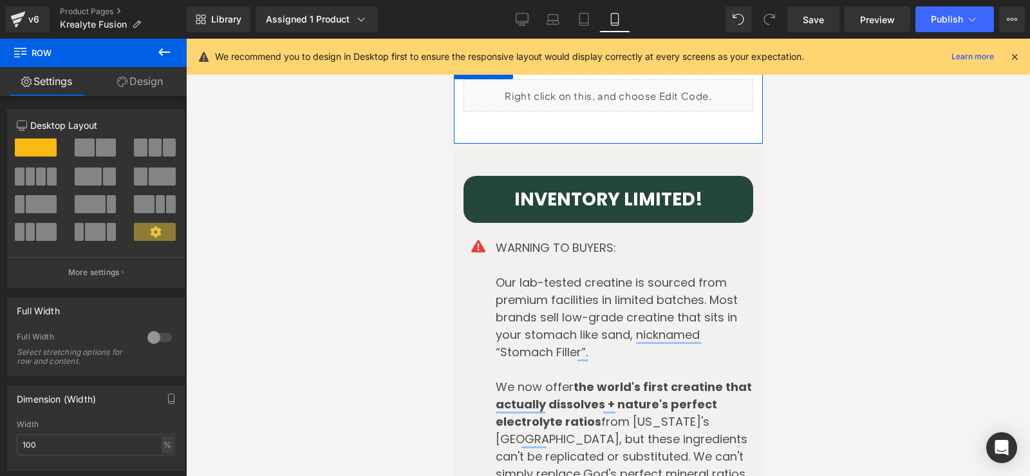
click at [155, 79] on link "Design" at bounding box center [139, 81] width 93 height 29
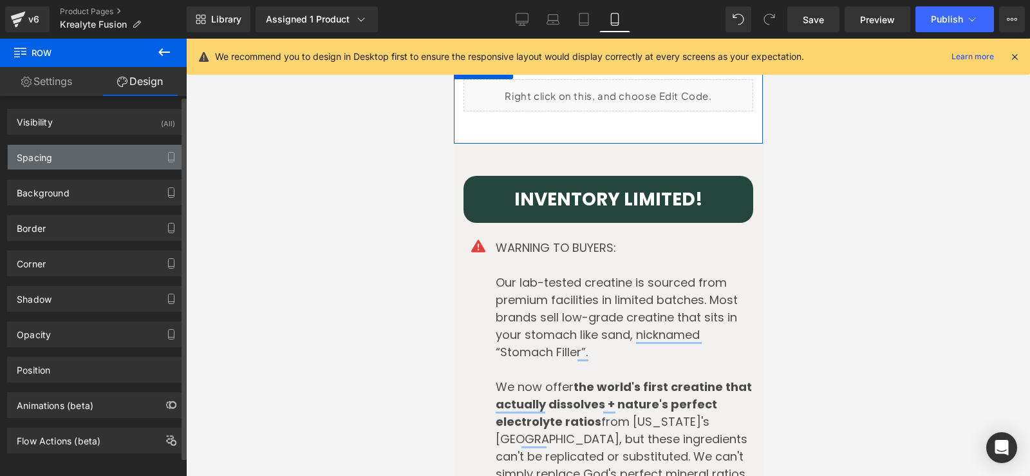
click at [75, 158] on div "Spacing" at bounding box center [96, 157] width 176 height 24
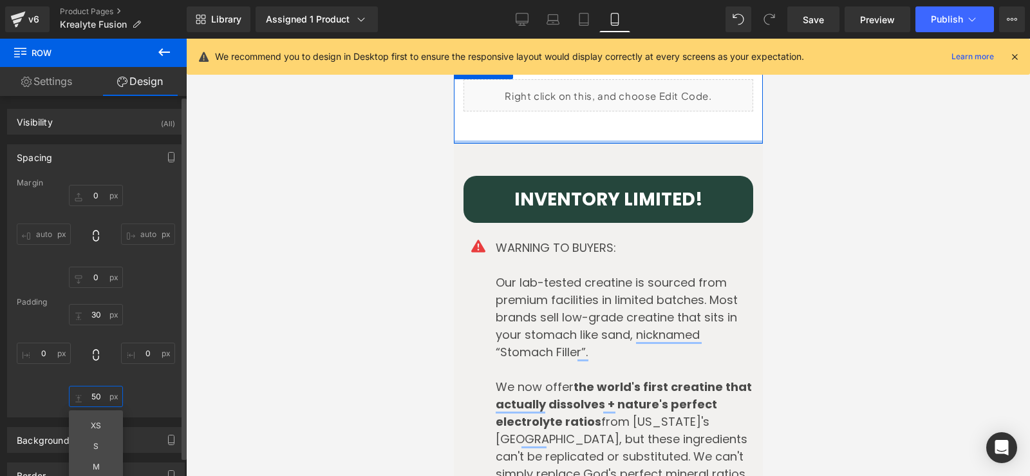
click at [95, 397] on input "text" at bounding box center [96, 396] width 54 height 21
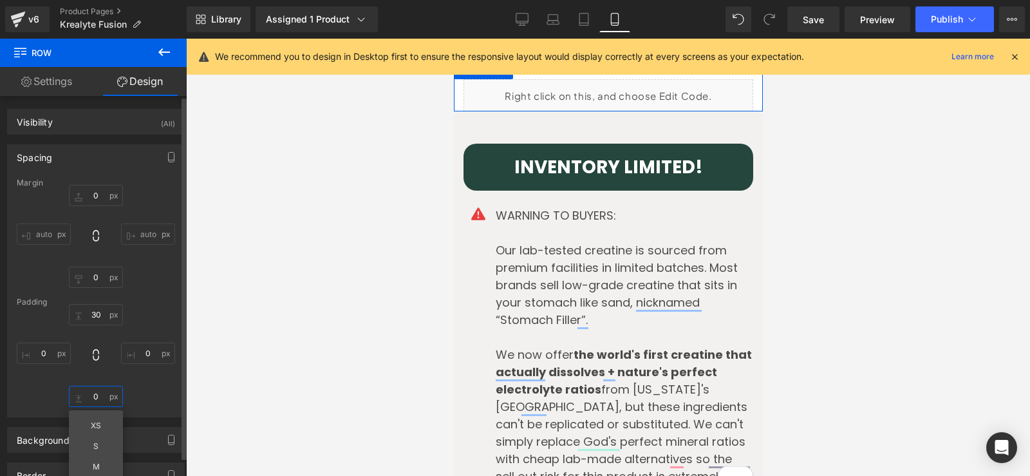
type input "20"
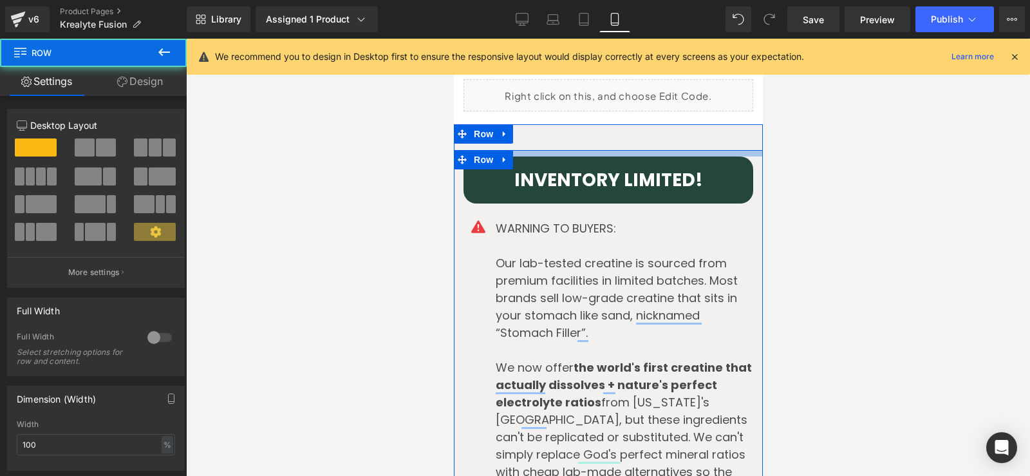
click at [529, 150] on div at bounding box center [607, 153] width 309 height 6
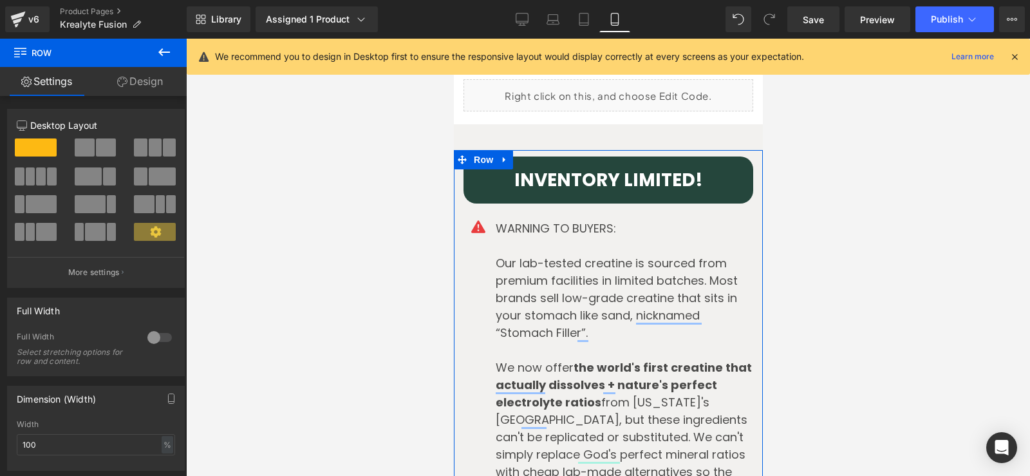
click at [148, 75] on link "Design" at bounding box center [139, 81] width 93 height 29
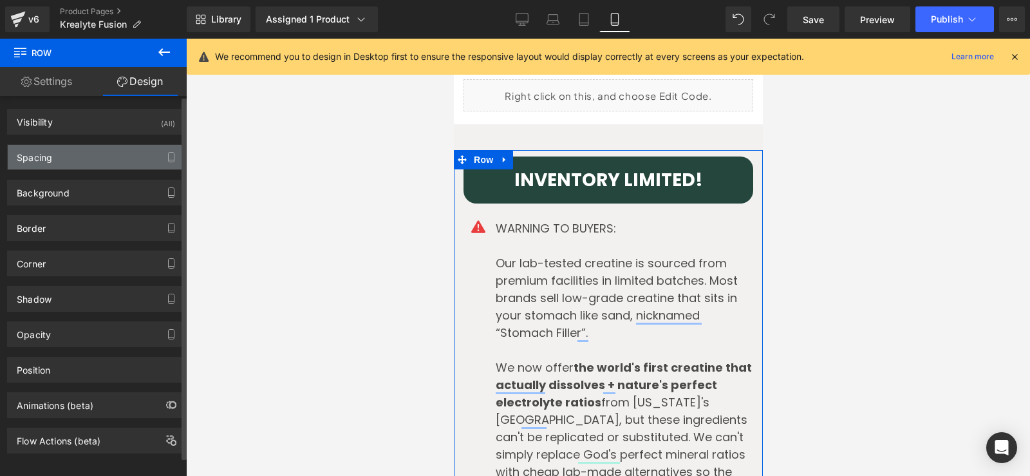
click at [52, 157] on div "Spacing" at bounding box center [34, 154] width 35 height 18
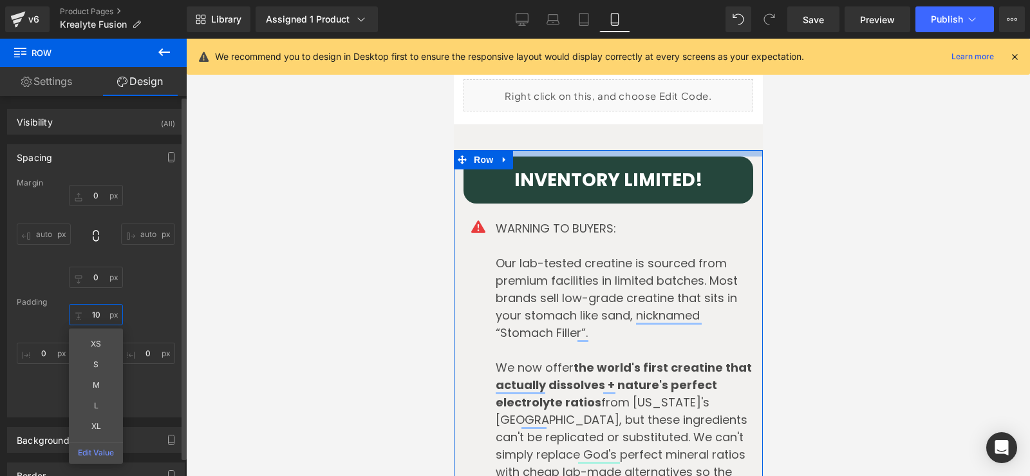
click at [93, 314] on input "text" at bounding box center [96, 314] width 54 height 21
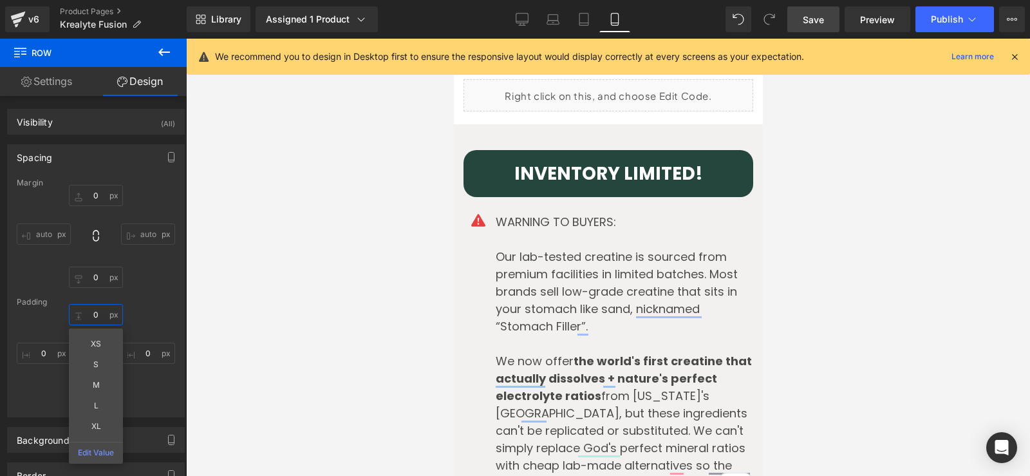
type input "0"
click at [820, 28] on link "Save" at bounding box center [813, 19] width 52 height 26
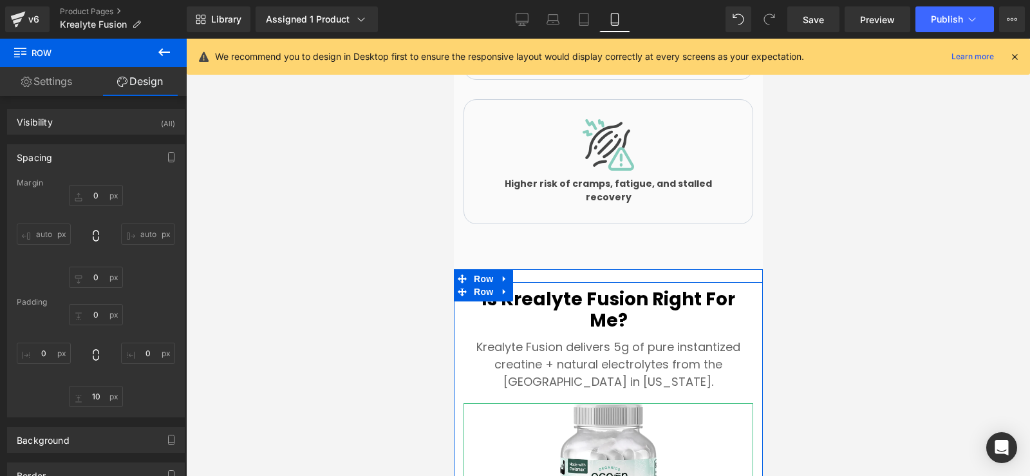
scroll to position [2674, 0]
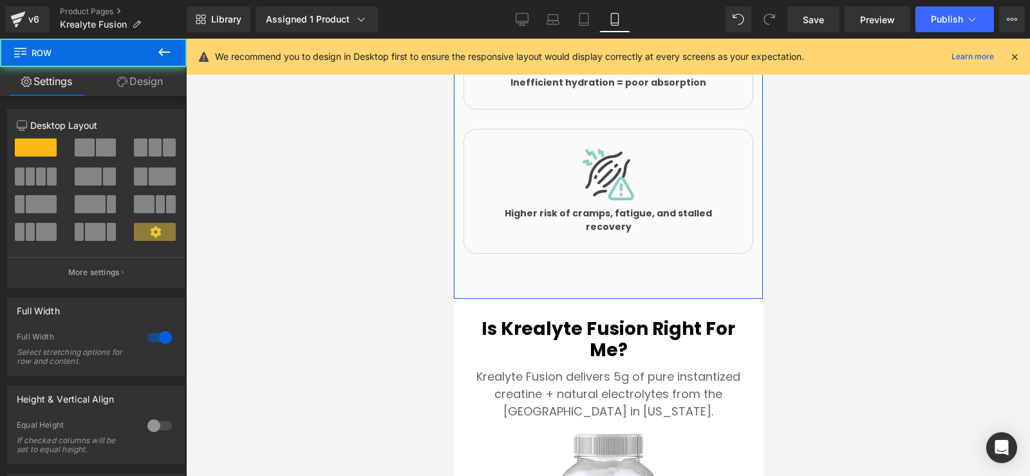
click at [540, 264] on div "⚠️ Creatine Without Electrolytes Can Lead To: Heading Row Image Water pulled in…" at bounding box center [607, 32] width 309 height 533
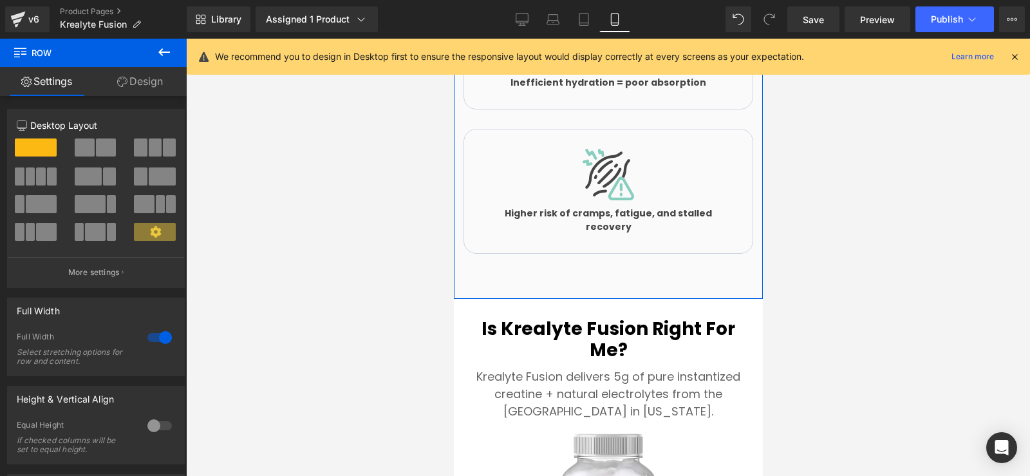
click at [137, 86] on link "Design" at bounding box center [139, 81] width 93 height 29
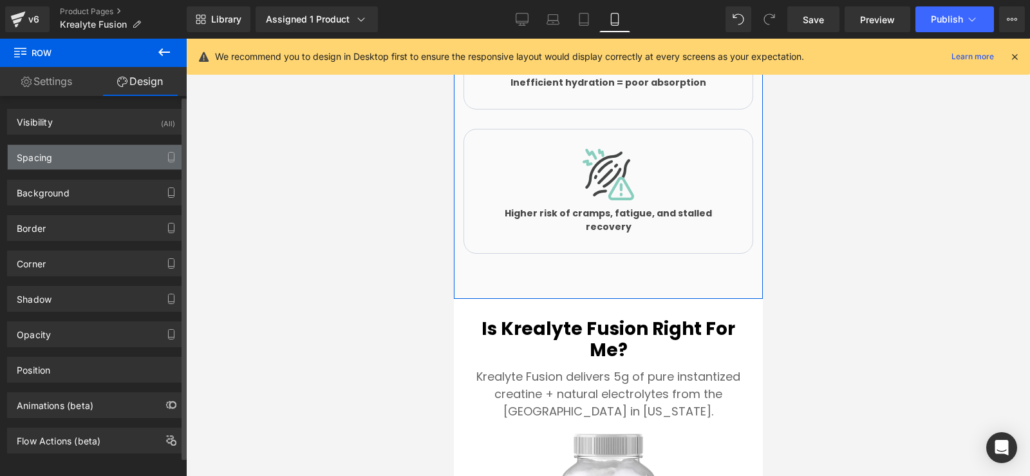
click at [62, 157] on div "Spacing" at bounding box center [96, 157] width 176 height 24
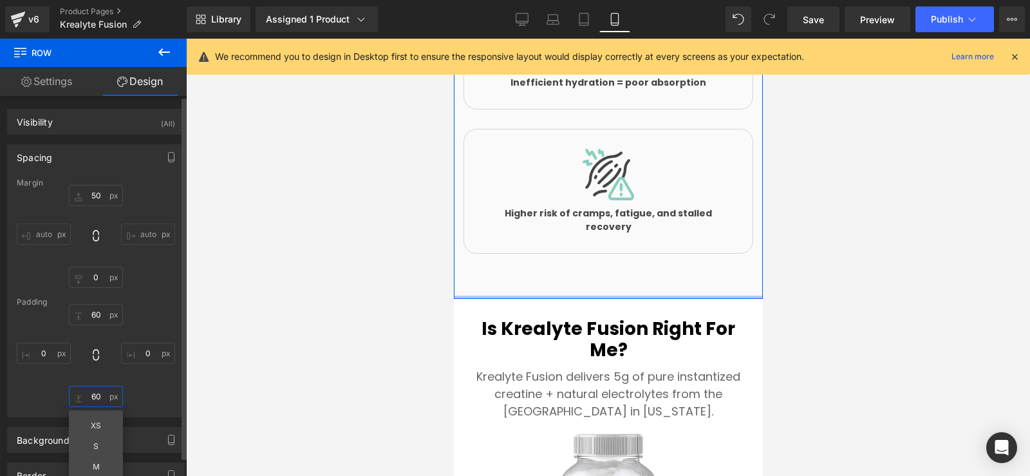
click at [93, 399] on input "60" at bounding box center [96, 396] width 54 height 21
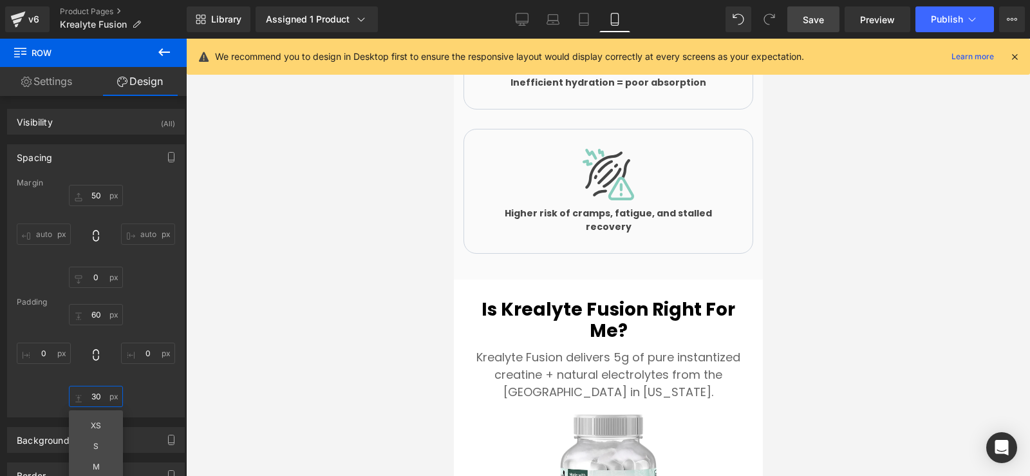
type input "30"
click at [808, 15] on span "Save" at bounding box center [813, 20] width 21 height 14
click at [819, 13] on span "Save" at bounding box center [813, 20] width 21 height 14
